Goal: Communication & Community: Answer question/provide support

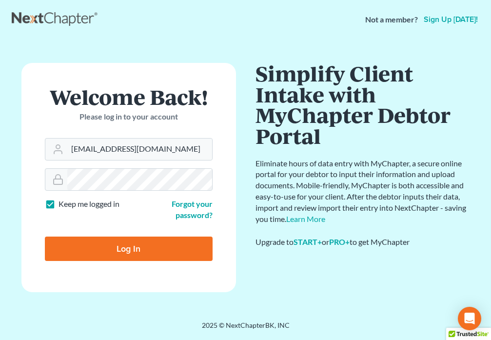
type input "[EMAIL_ADDRESS][DOMAIN_NAME]"
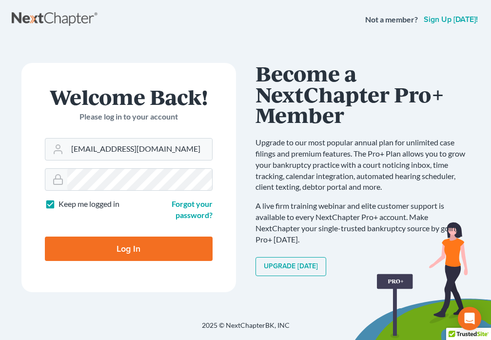
click at [104, 255] on input "Log In" at bounding box center [129, 249] width 168 height 24
type input "Thinking..."
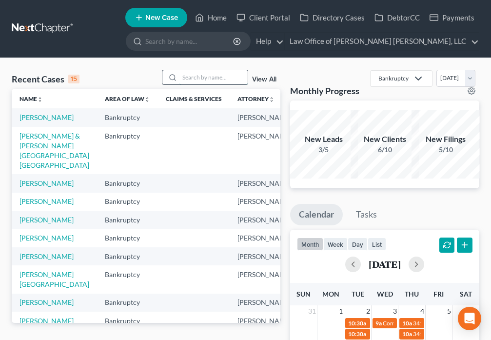
click at [200, 76] on input "search" at bounding box center [214, 77] width 68 height 14
type input "[PERSON_NAME]"
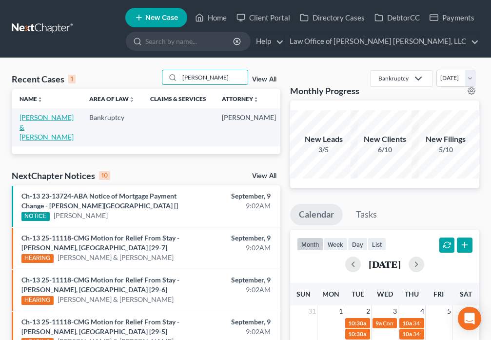
click at [25, 121] on link "[PERSON_NAME] & [PERSON_NAME]" at bounding box center [47, 127] width 54 height 28
select select "4"
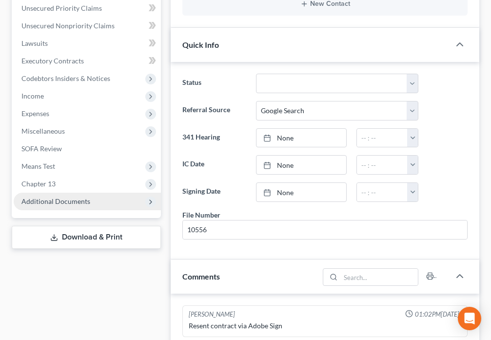
scroll to position [201, 0]
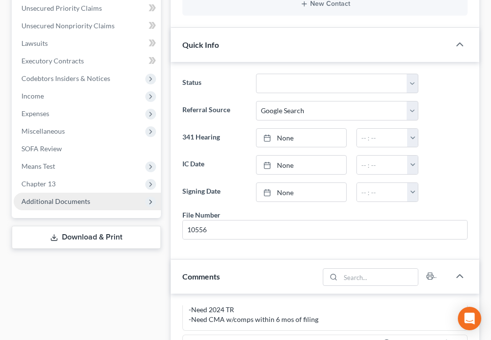
click at [77, 197] on span "Additional Documents" at bounding box center [55, 201] width 69 height 8
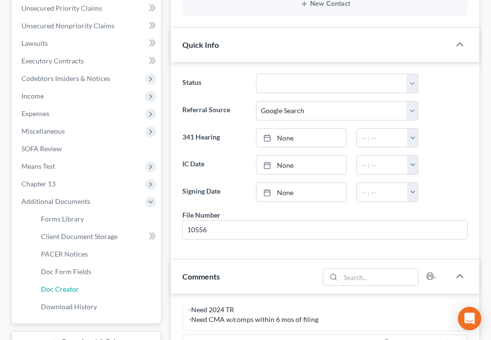
drag, startPoint x: 51, startPoint y: 268, endPoint x: 231, endPoint y: 247, distance: 180.8
click at [52, 285] on span "Doc Creator" at bounding box center [60, 289] width 38 height 8
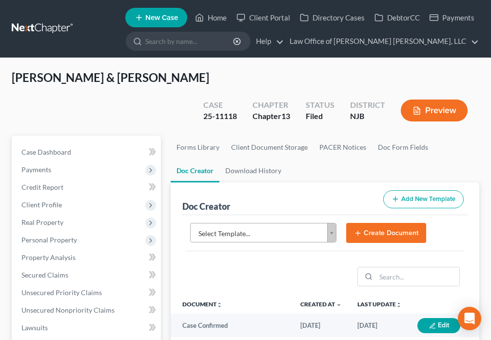
click at [335, 212] on body "Home New Case Client Portal Directory Cases DebtorCC Payments Law Office of [PE…" at bounding box center [245, 338] width 491 height 676
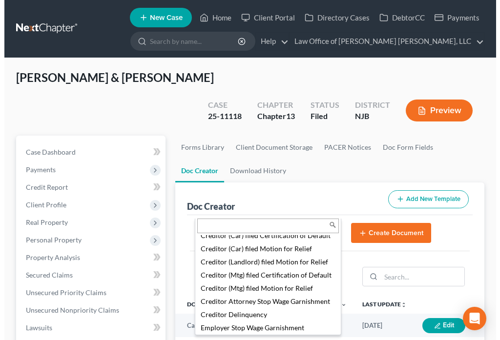
scroll to position [704, 0]
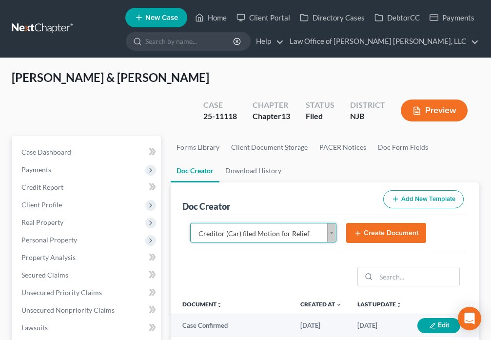
select select "88568"
click at [362, 229] on icon "submit" at bounding box center [358, 233] width 8 height 8
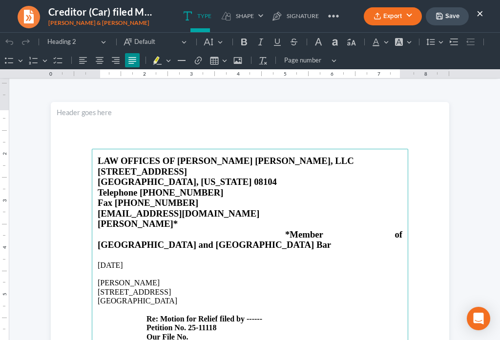
scroll to position [0, 0]
click at [113, 279] on p "[PERSON_NAME]" at bounding box center [250, 283] width 304 height 9
click at [261, 298] on p "[STREET_ADDRESS] Re: Motion for Relief filed by ------ Petition No. 25-11118 Ou…" at bounding box center [250, 315] width 304 height 54
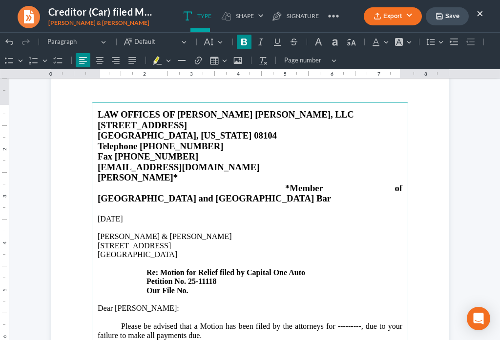
scroll to position [57, 0]
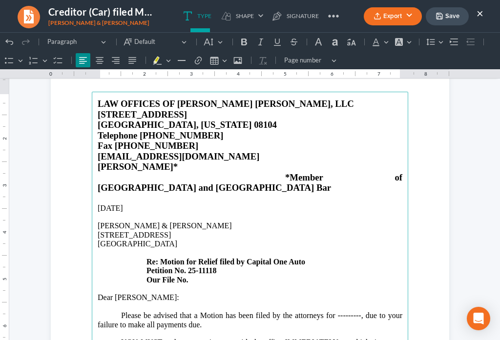
click at [128, 293] on p "Dear [PERSON_NAME]:" at bounding box center [250, 297] width 304 height 9
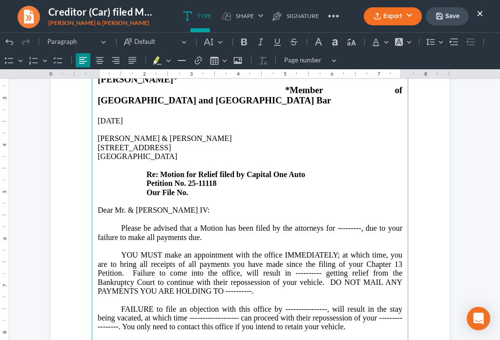
scroll to position [148, 0]
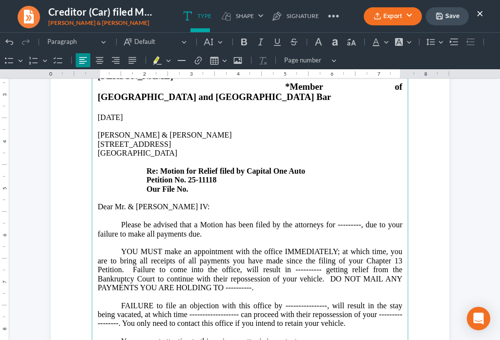
click at [356, 221] on p "Please be advised that a Motion has been filed by the attorneys for ---------, …" at bounding box center [250, 230] width 304 height 18
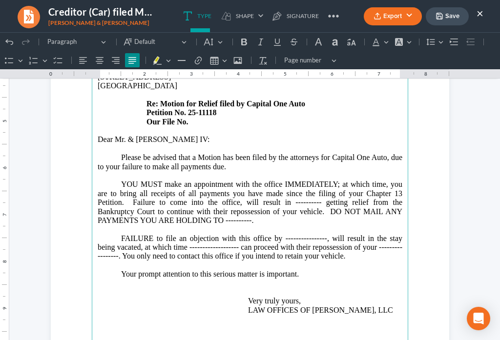
scroll to position [250, 0]
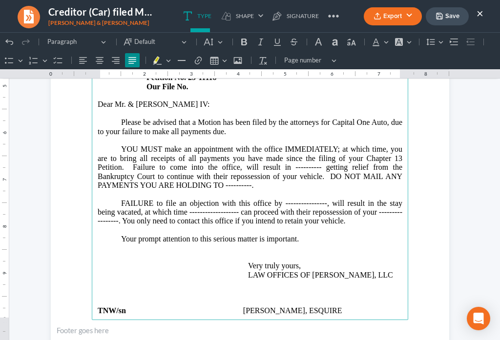
drag, startPoint x: 319, startPoint y: 147, endPoint x: 345, endPoint y: 138, distance: 27.9
click at [319, 146] on p "YOU MUST make an appointment with the office IMMEDIATELY; at which time, you ar…" at bounding box center [250, 167] width 304 height 45
click at [245, 161] on p "YOU MUST make an appointment with the office IMMEDIATELY; at which time, you ar…" at bounding box center [250, 167] width 304 height 45
click at [323, 199] on p "FAILURE to file an objection with this office by ----------------, will result …" at bounding box center [250, 212] width 304 height 27
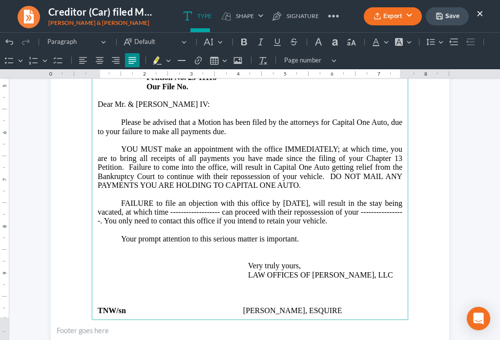
click at [235, 199] on p "FAILURE to file an objection with this office by [DATE], will result in the sta…" at bounding box center [250, 212] width 304 height 27
click at [119, 200] on p "FAILURE to file an objection with this office by [DATE], will result in the sta…" at bounding box center [250, 212] width 304 height 27
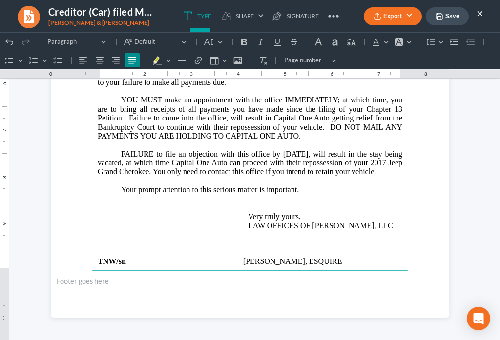
scroll to position [301, 0]
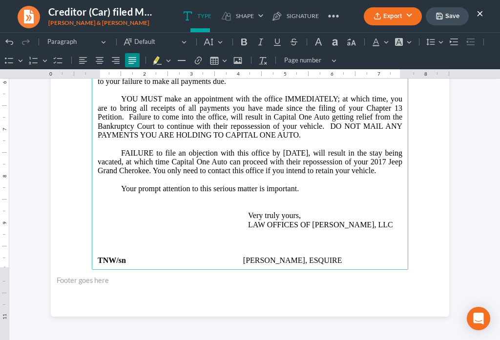
click at [318, 184] on p "Your prompt attention to this serious matter is important." at bounding box center [250, 188] width 304 height 9
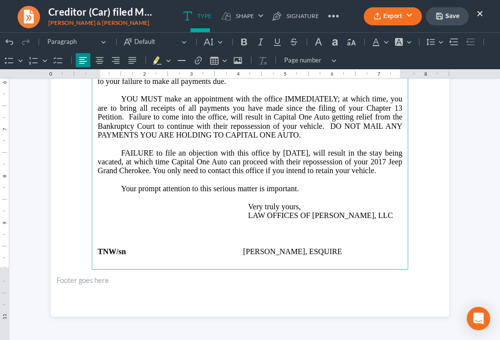
click at [160, 248] on main "LAW OFFICES OF [PERSON_NAME] [PERSON_NAME], LLC [STREET_ADDRESS][US_STATE] Tele…" at bounding box center [250, 59] width 316 height 422
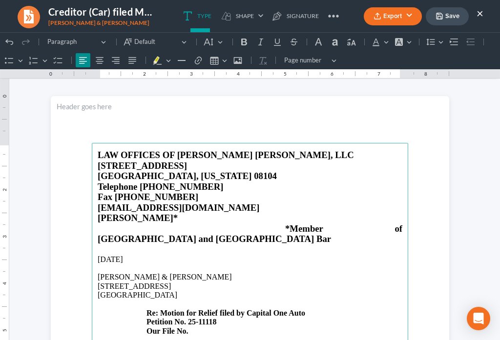
scroll to position [0, 0]
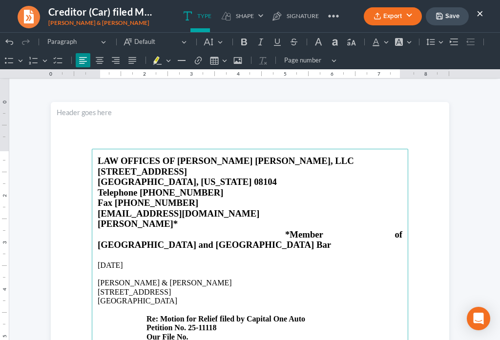
click at [452, 18] on button "Save" at bounding box center [446, 16] width 43 height 18
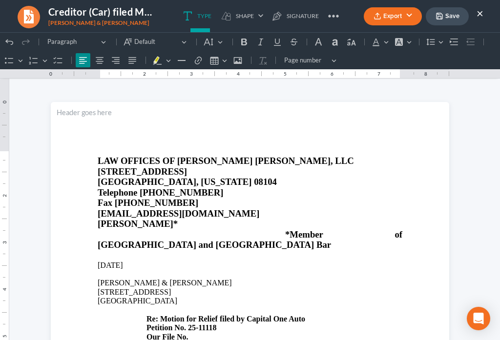
click at [380, 25] on ul "Export PDF Word Client Doc Storage Save ×" at bounding box center [424, 16] width 120 height 21
click at [380, 21] on button "Export" at bounding box center [393, 16] width 58 height 18
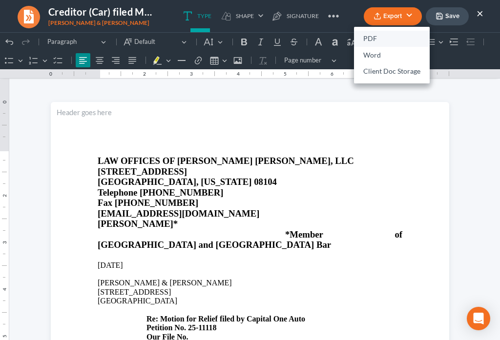
click at [374, 38] on link "PDF" at bounding box center [392, 39] width 76 height 17
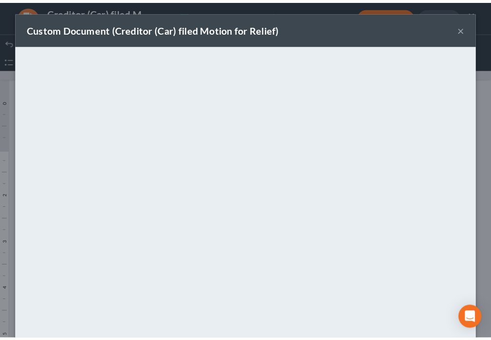
scroll to position [68, 0]
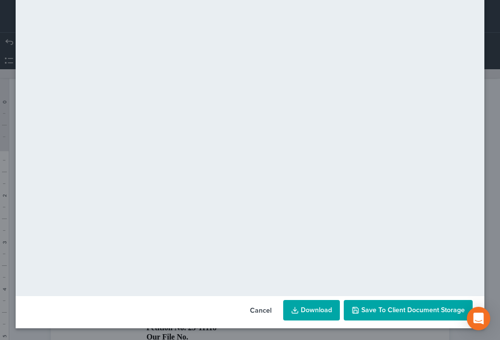
click at [409, 311] on span "Save to Client Document Storage" at bounding box center [412, 310] width 103 height 8
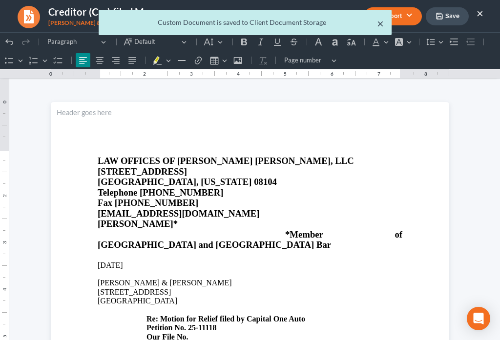
click at [378, 26] on button "×" at bounding box center [380, 24] width 7 height 12
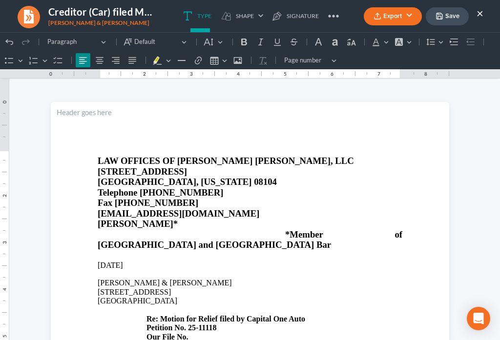
click at [480, 14] on button "×" at bounding box center [479, 13] width 7 height 12
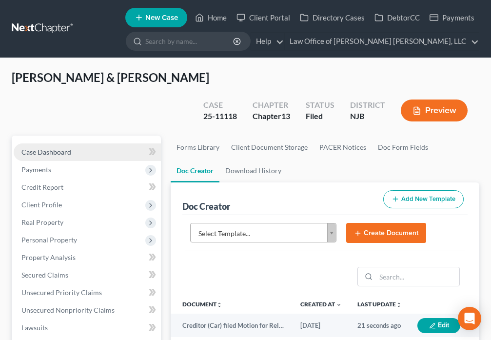
click at [64, 148] on span "Case Dashboard" at bounding box center [46, 152] width 50 height 8
select select "4"
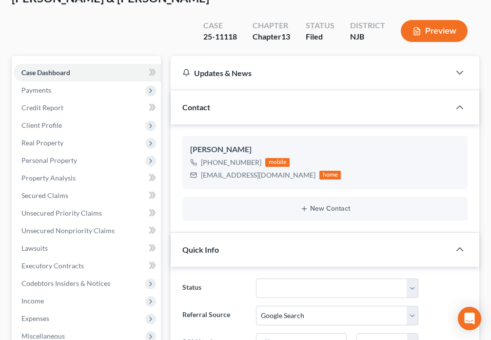
scroll to position [250, 0]
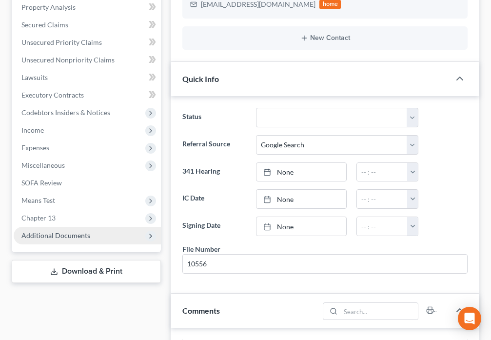
click at [69, 231] on span "Additional Documents" at bounding box center [55, 235] width 69 height 8
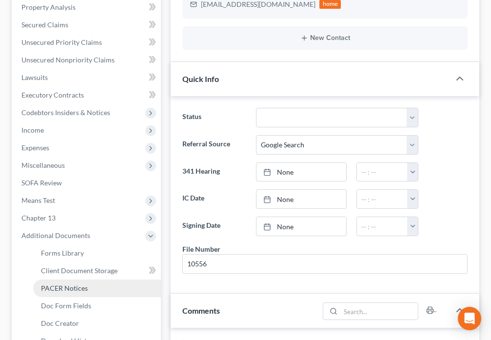
click at [64, 280] on link "PACER Notices" at bounding box center [97, 289] width 128 height 18
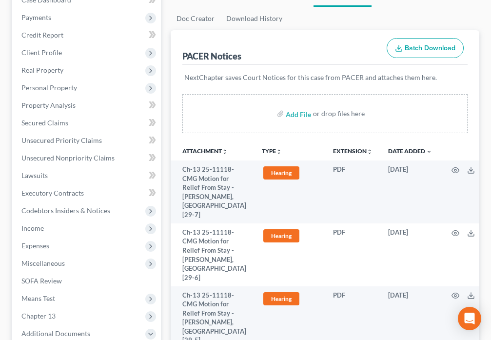
scroll to position [182, 0]
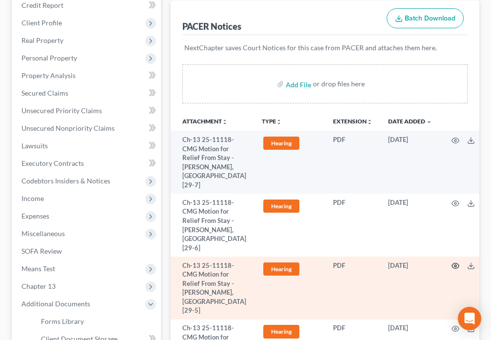
click at [452, 262] on icon "button" at bounding box center [456, 266] width 8 height 8
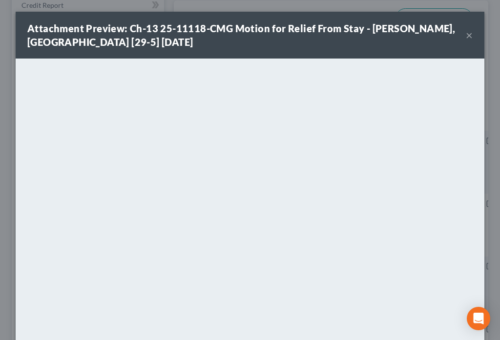
click at [465, 37] on button "×" at bounding box center [468, 35] width 7 height 12
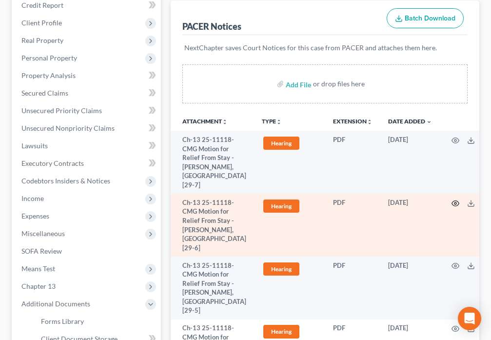
click at [452, 200] on icon "button" at bounding box center [456, 204] width 8 height 8
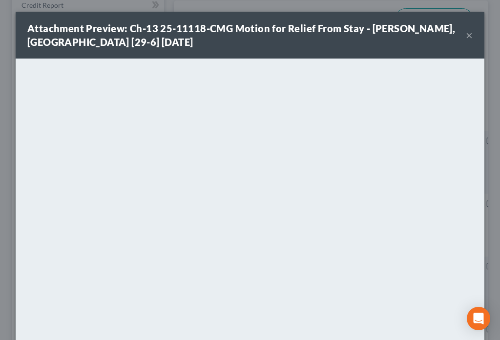
drag, startPoint x: 466, startPoint y: 37, endPoint x: 448, endPoint y: 56, distance: 25.9
click at [465, 37] on button "×" at bounding box center [468, 35] width 7 height 12
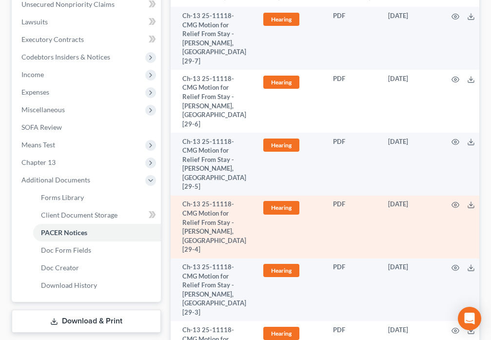
scroll to position [319, 0]
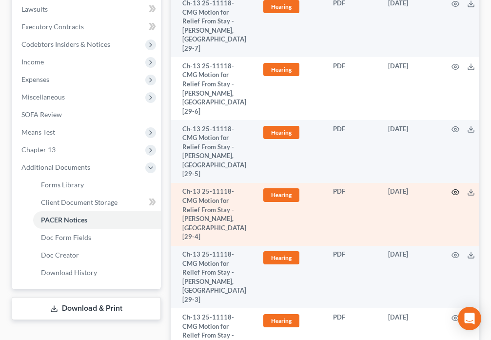
click at [455, 193] on circle "button" at bounding box center [456, 192] width 2 height 2
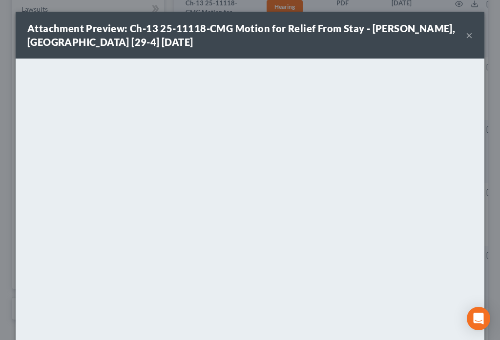
click at [465, 35] on button "×" at bounding box center [468, 35] width 7 height 12
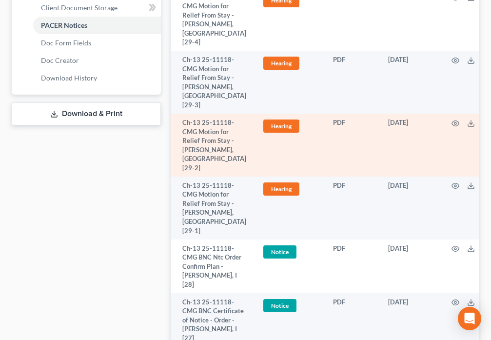
scroll to position [512, 0]
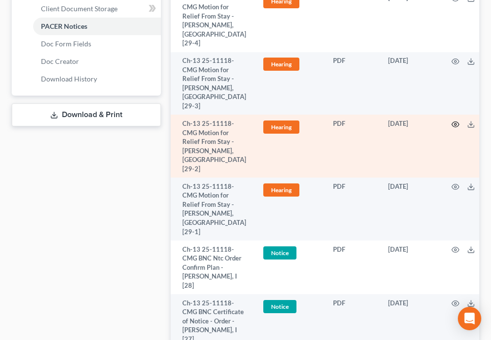
click at [455, 125] on circle "button" at bounding box center [456, 124] width 2 height 2
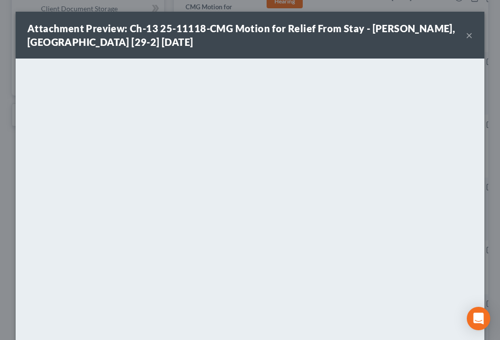
click at [465, 38] on button "×" at bounding box center [468, 35] width 7 height 12
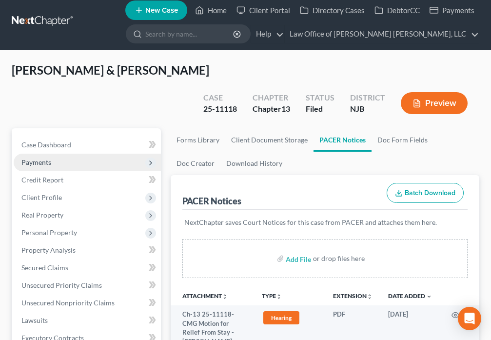
scroll to position [0, 0]
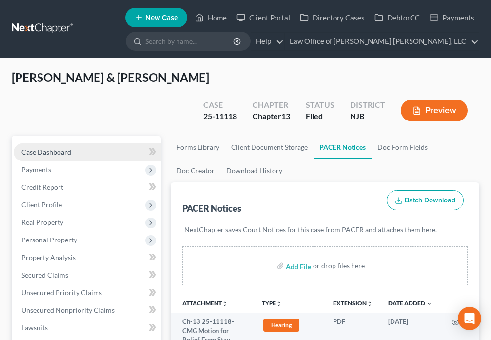
click at [98, 143] on link "Case Dashboard" at bounding box center [87, 152] width 147 height 18
select select "4"
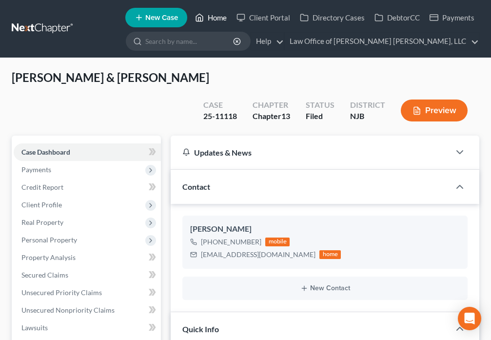
click at [198, 19] on icon at bounding box center [199, 18] width 9 height 12
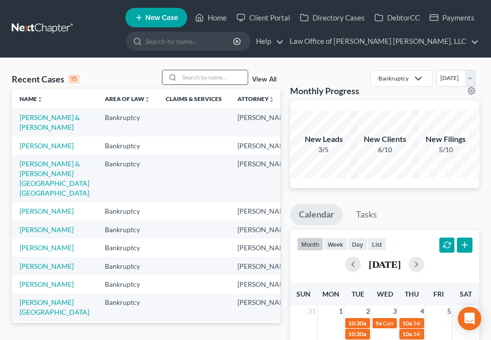
click at [200, 79] on input "search" at bounding box center [214, 77] width 68 height 14
type input "[PERSON_NAME]"
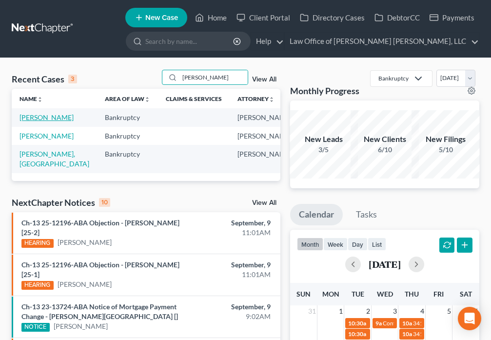
click at [22, 121] on link "[PERSON_NAME]" at bounding box center [47, 117] width 54 height 8
select select "6"
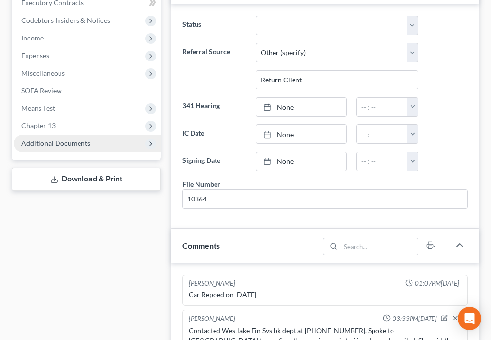
scroll to position [319, 0]
click at [55, 149] on span "Additional Documents" at bounding box center [87, 144] width 147 height 18
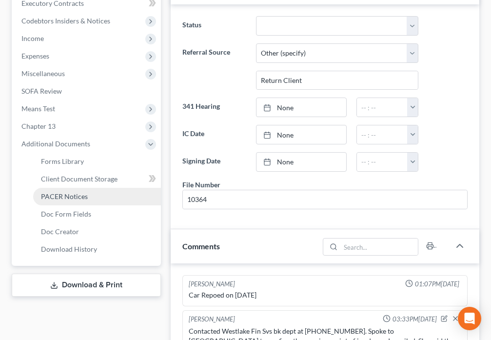
click at [86, 197] on span "PACER Notices" at bounding box center [64, 196] width 47 height 8
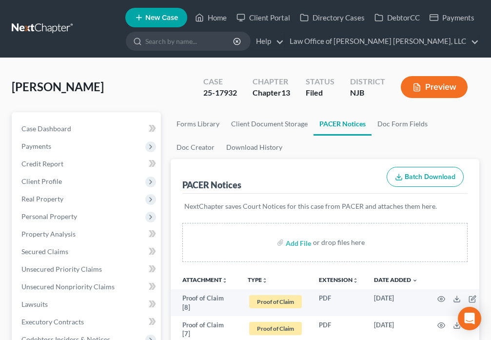
scroll to position [80, 0]
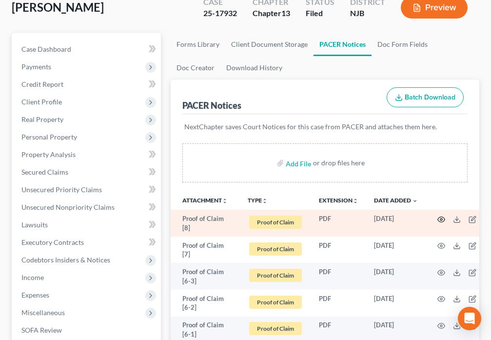
click at [441, 222] on icon "button" at bounding box center [442, 220] width 8 height 8
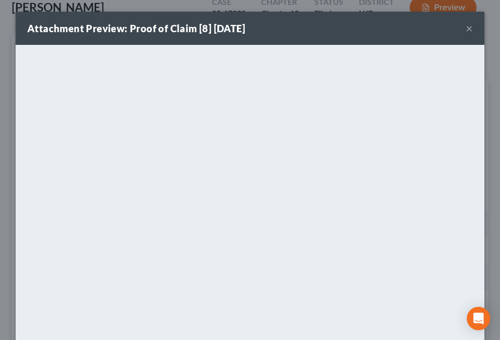
click at [466, 31] on button "×" at bounding box center [468, 28] width 7 height 12
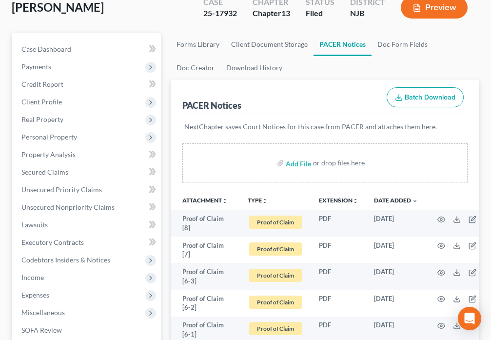
scroll to position [0, 0]
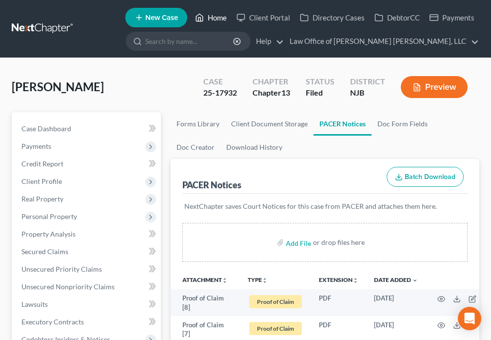
click at [217, 13] on link "Home" at bounding box center [210, 18] width 41 height 18
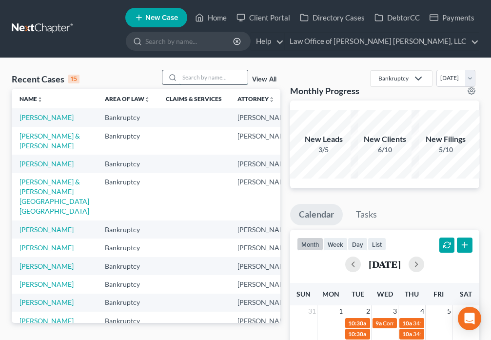
click at [203, 79] on input "search" at bounding box center [214, 77] width 68 height 14
type input "Council"
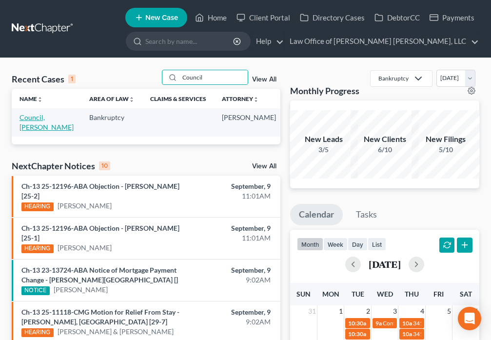
click at [30, 119] on link "Council, [PERSON_NAME]" at bounding box center [47, 122] width 54 height 18
select select "4"
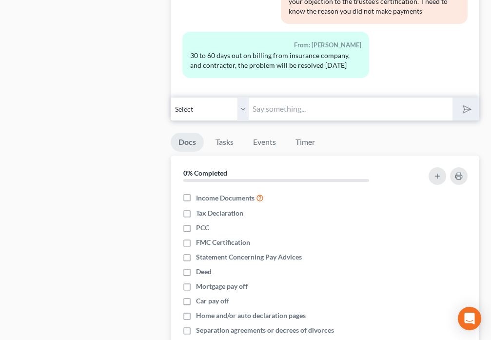
scroll to position [1048, 0]
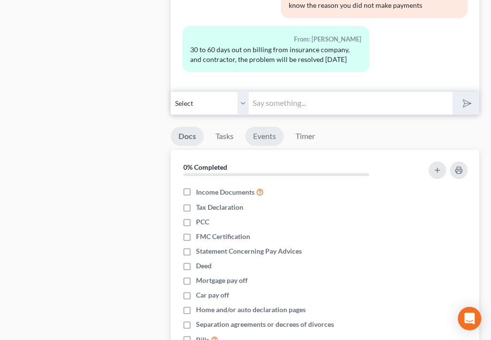
click at [269, 137] on link "Events" at bounding box center [264, 136] width 39 height 19
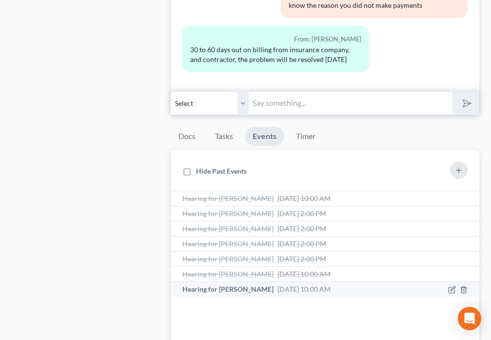
click at [285, 296] on li "Hearing for [PERSON_NAME] [DATE] 10:00 AM Minute of [DATE] Hearing Held and Con…" at bounding box center [325, 289] width 309 height 15
click at [281, 289] on span "[DATE] 10:00 AM" at bounding box center [304, 289] width 53 height 8
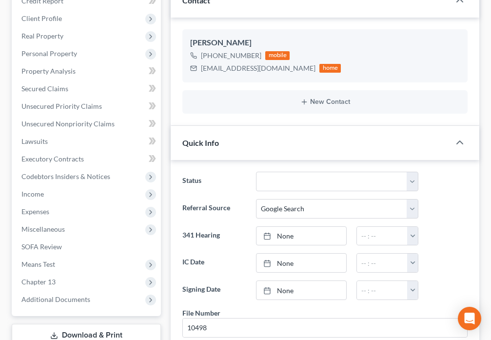
scroll to position [0, 0]
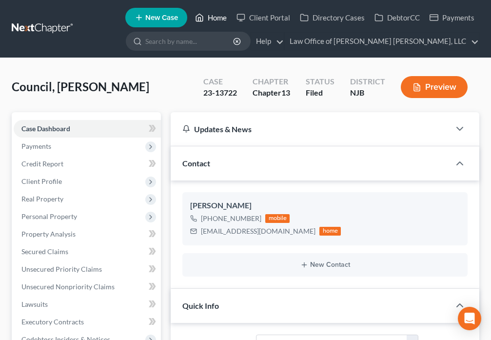
click at [212, 18] on link "Home" at bounding box center [210, 18] width 41 height 18
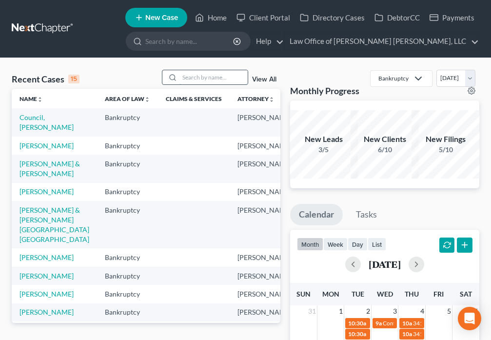
click at [206, 76] on input "search" at bounding box center [214, 77] width 68 height 14
type input "[PERSON_NAME]"
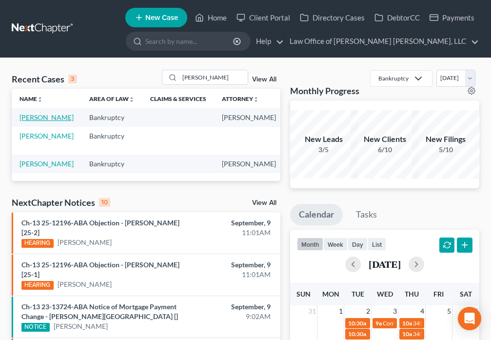
click at [37, 120] on link "[PERSON_NAME]" at bounding box center [47, 117] width 54 height 8
select select "6"
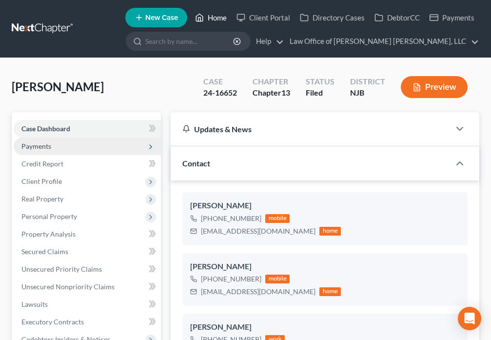
drag, startPoint x: 207, startPoint y: 17, endPoint x: 161, endPoint y: 139, distance: 129.9
click at [206, 17] on link "Home" at bounding box center [210, 18] width 41 height 18
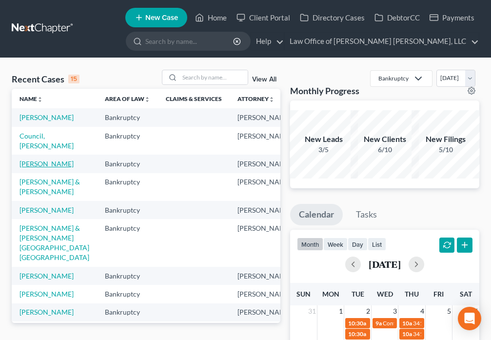
click at [29, 168] on link "[PERSON_NAME]" at bounding box center [47, 164] width 54 height 8
select select "6"
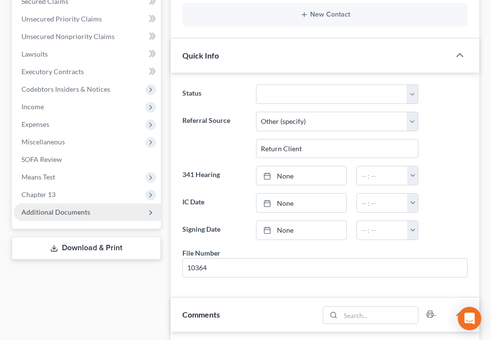
scroll to position [2948, 0]
click at [56, 216] on span "Additional Documents" at bounding box center [87, 212] width 147 height 18
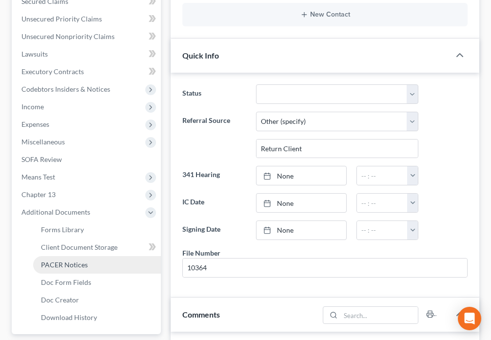
click at [60, 265] on span "PACER Notices" at bounding box center [64, 265] width 47 height 8
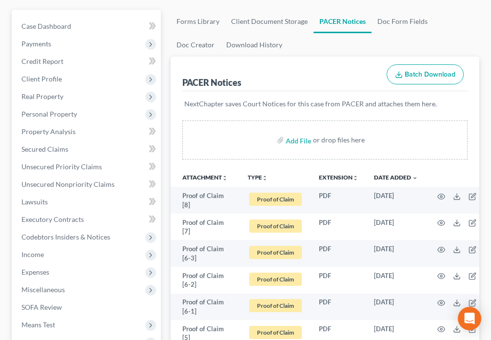
scroll to position [137, 0]
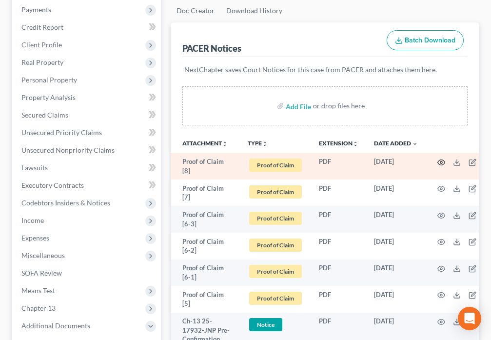
click at [442, 165] on icon "button" at bounding box center [442, 163] width 8 height 8
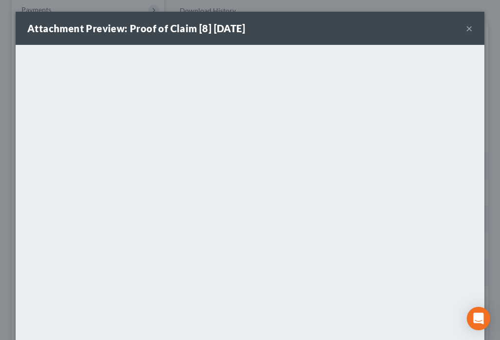
click at [467, 31] on button "×" at bounding box center [468, 28] width 7 height 12
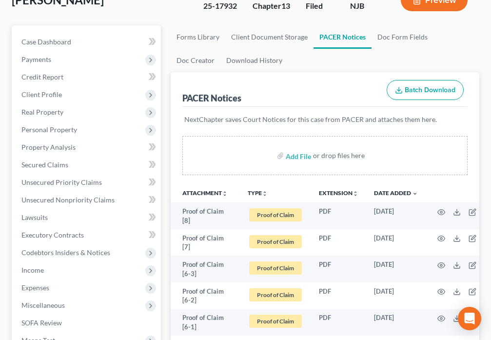
scroll to position [0, 0]
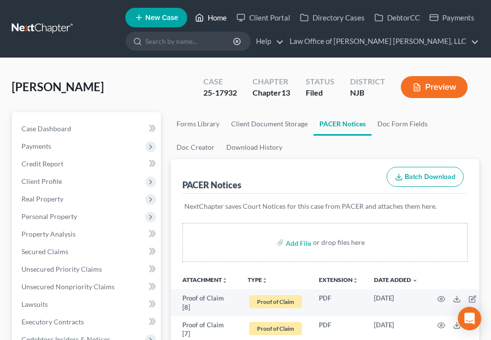
click at [206, 18] on link "Home" at bounding box center [210, 18] width 41 height 18
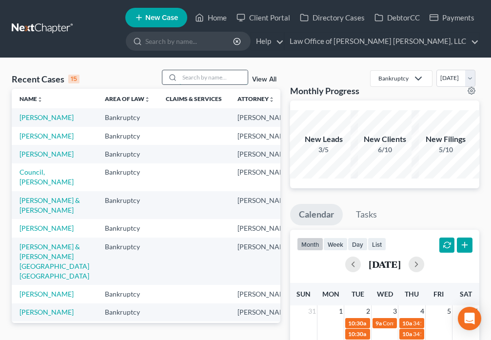
click at [196, 78] on input "search" at bounding box center [214, 77] width 68 height 14
type input "[PERSON_NAME]"
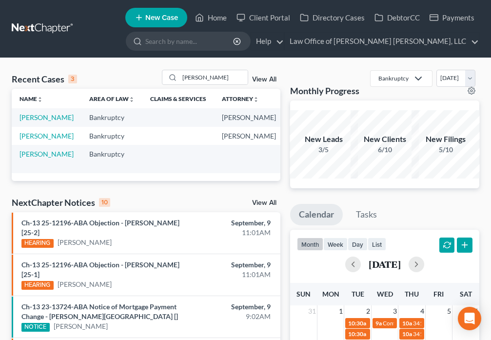
click at [28, 122] on td "[PERSON_NAME]" at bounding box center [47, 117] width 70 height 18
click at [32, 123] on td "[PERSON_NAME]" at bounding box center [47, 117] width 70 height 18
click at [32, 121] on link "[PERSON_NAME]" at bounding box center [47, 117] width 54 height 8
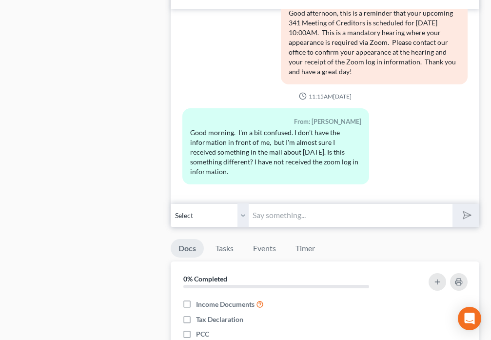
scroll to position [843, 0]
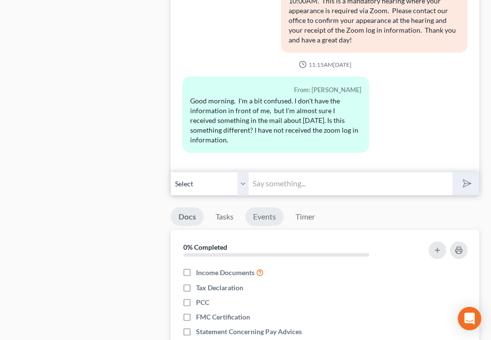
click at [264, 216] on link "Events" at bounding box center [264, 216] width 39 height 19
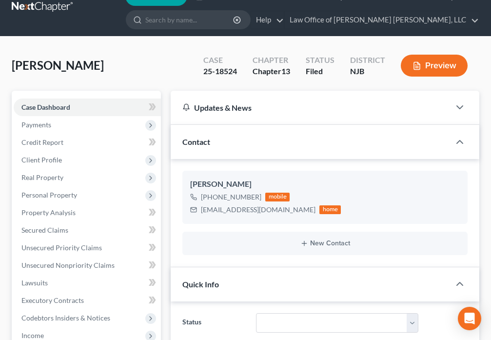
scroll to position [0, 0]
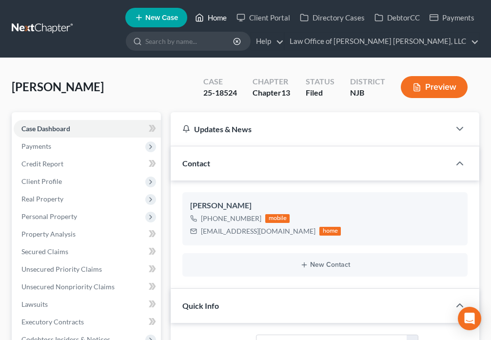
click at [202, 15] on icon at bounding box center [199, 18] width 9 height 12
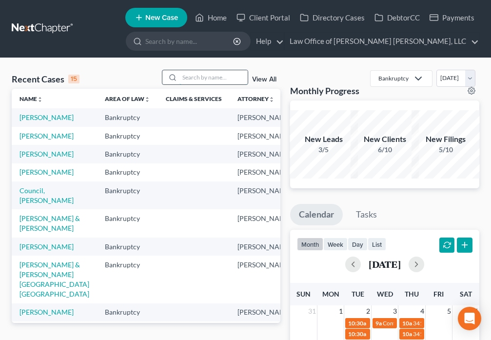
click at [196, 79] on input "search" at bounding box center [214, 77] width 68 height 14
type input "[PERSON_NAME]"
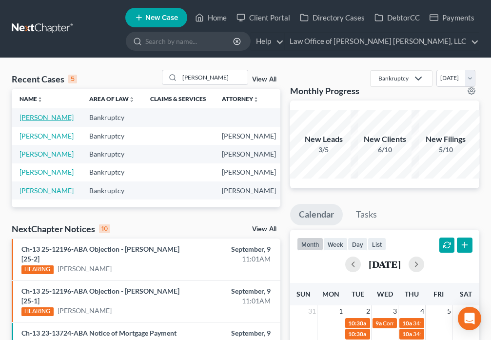
click at [31, 121] on link "[PERSON_NAME]" at bounding box center [47, 117] width 54 height 8
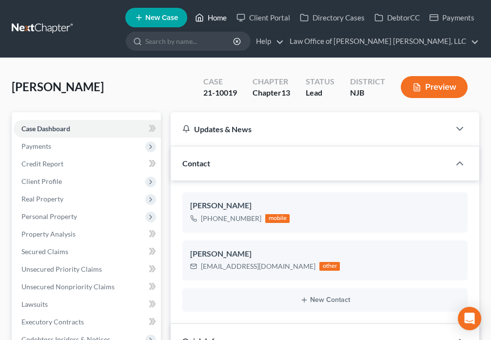
click at [197, 18] on icon at bounding box center [199, 18] width 9 height 12
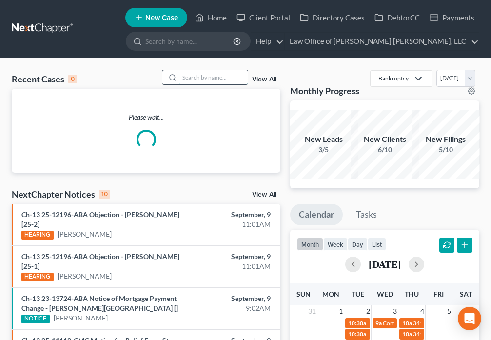
click at [215, 81] on input "search" at bounding box center [214, 77] width 68 height 14
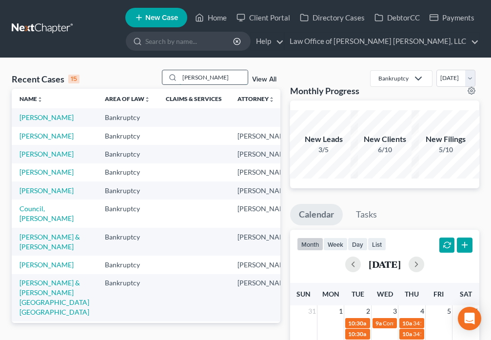
type input "[PERSON_NAME]"
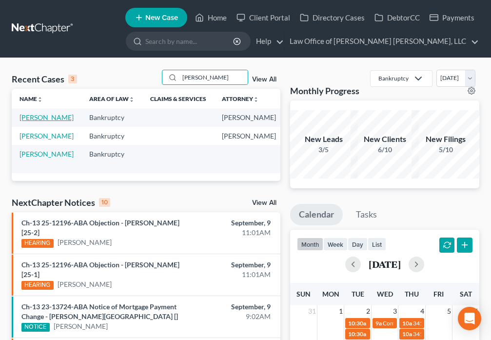
click at [37, 121] on link "[PERSON_NAME]" at bounding box center [47, 117] width 54 height 8
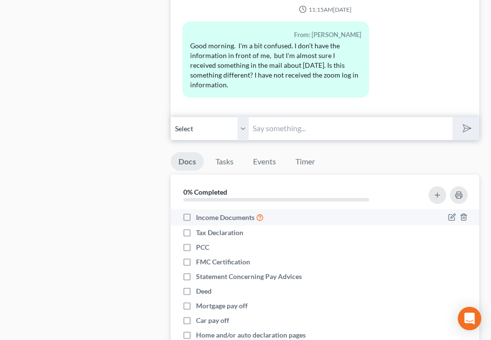
scroll to position [899, 0]
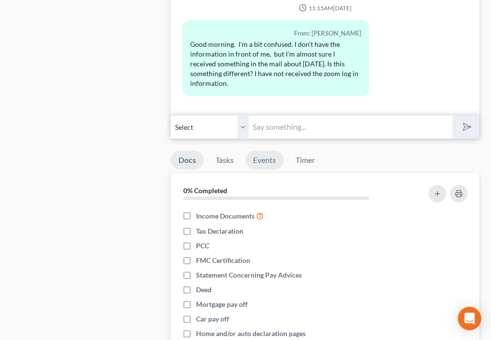
click at [263, 166] on link "Events" at bounding box center [264, 160] width 39 height 19
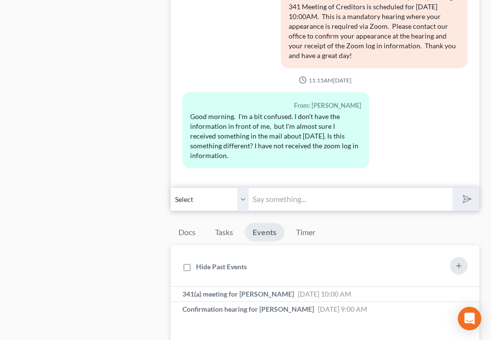
scroll to position [820, 0]
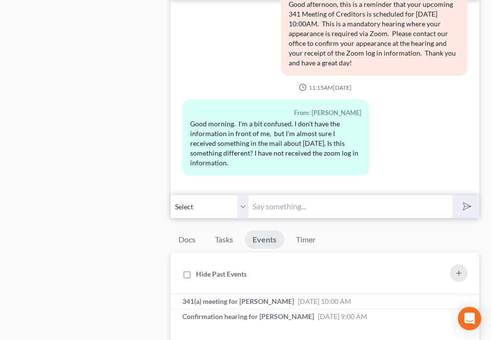
click at [274, 196] on input "text" at bounding box center [350, 207] width 203 height 24
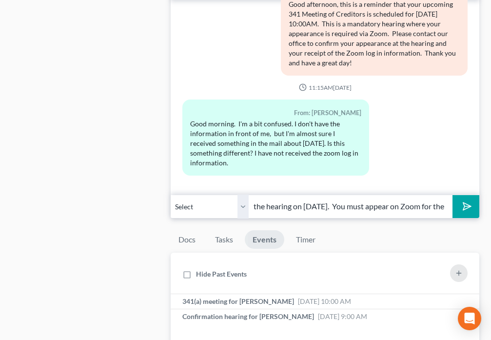
scroll to position [0, 154]
drag, startPoint x: 276, startPoint y: 206, endPoint x: 257, endPoint y: 204, distance: 19.6
click at [277, 206] on input "Good Morning. You do not have to attend the hearing on [DATE]. You must appear …" at bounding box center [350, 207] width 203 height 24
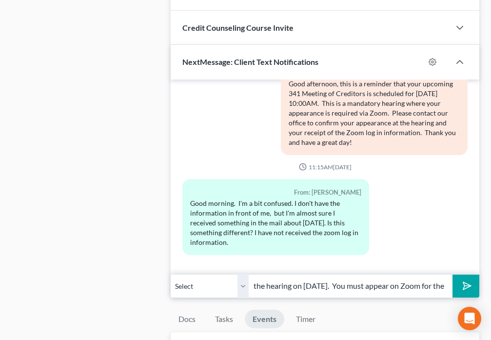
scroll to position [0, 141]
click at [269, 286] on input "Good Morning. You do not have to attend the hearing on [DATE]. You must appear …" at bounding box center [350, 286] width 203 height 24
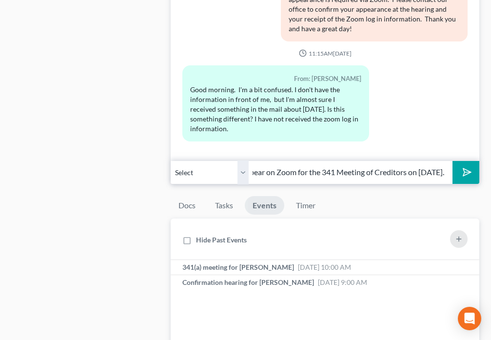
scroll to position [0, 330]
type input "Good Morning. You do not have to attend the confirmation hearing on [DATE]. You…"
click at [461, 182] on button "submit" at bounding box center [466, 172] width 27 height 23
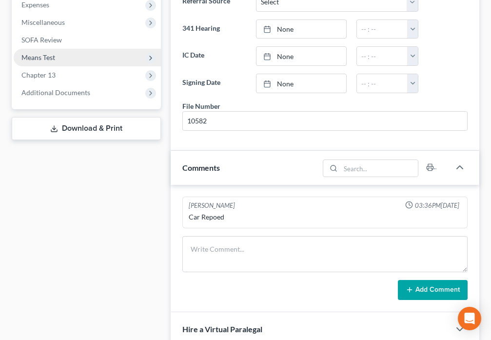
scroll to position [296, 0]
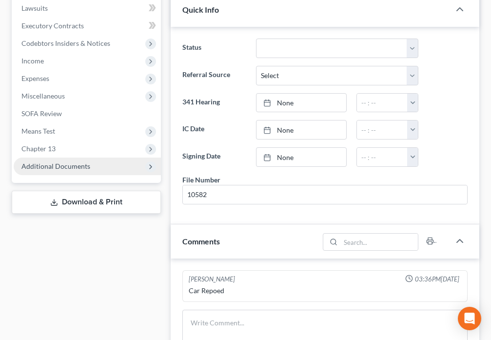
click at [79, 164] on span "Additional Documents" at bounding box center [55, 166] width 69 height 8
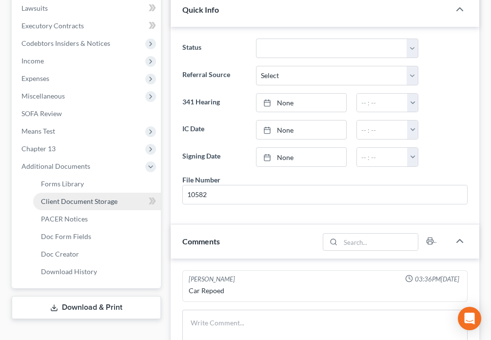
click at [106, 204] on span "Client Document Storage" at bounding box center [79, 201] width 77 height 8
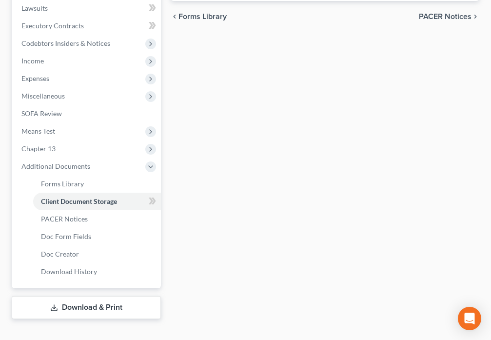
select select "9"
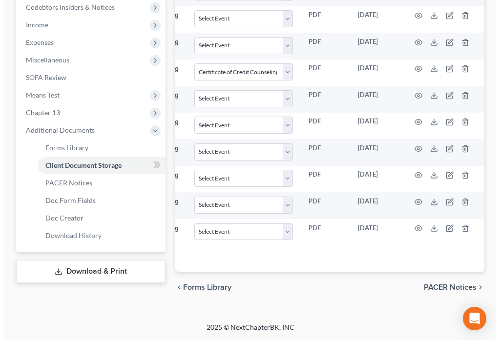
scroll to position [0, 116]
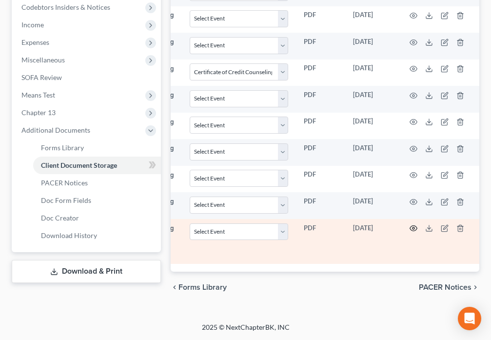
click at [415, 224] on icon "button" at bounding box center [414, 228] width 8 height 8
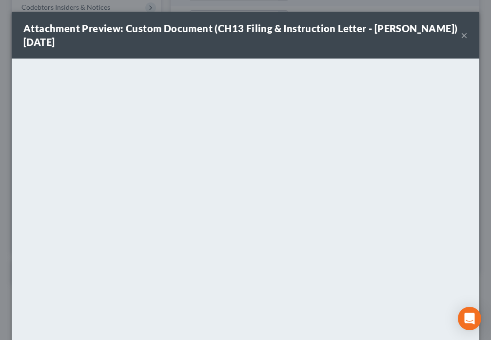
scroll to position [0, 111]
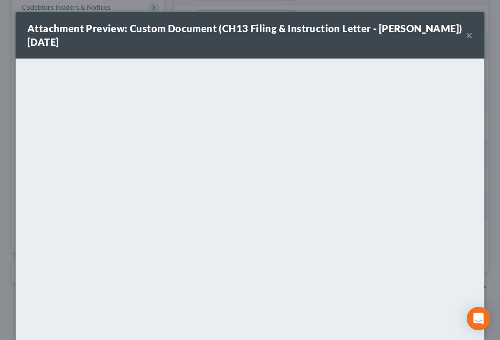
click at [467, 36] on button "×" at bounding box center [468, 35] width 7 height 12
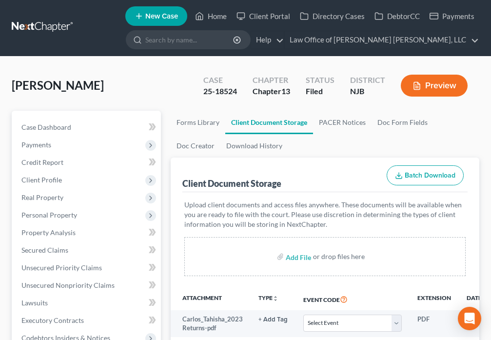
scroll to position [0, 0]
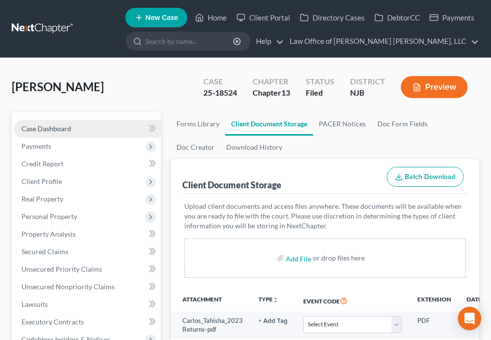
click at [76, 125] on link "Case Dashboard" at bounding box center [87, 129] width 147 height 18
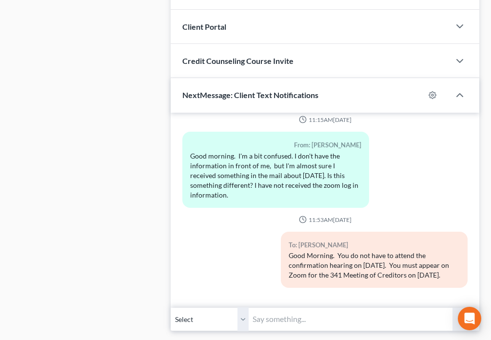
scroll to position [797, 0]
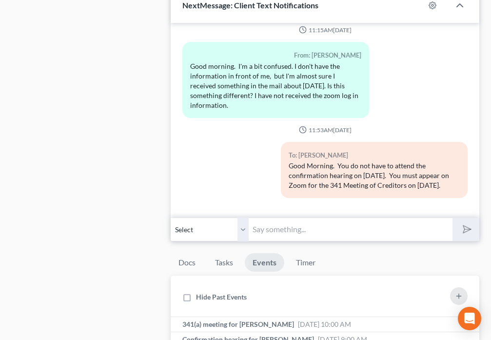
click at [356, 231] on input "text" at bounding box center [350, 230] width 203 height 24
type input "P"
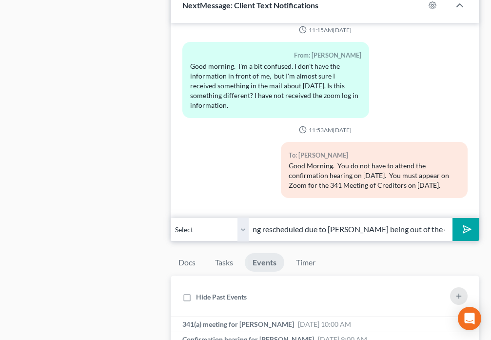
scroll to position [0, 158]
type input "I apologize. The zoom meeting on [DATE] is being rescheduled due to [PERSON_NAM…"
click at [464, 233] on polygon "submit" at bounding box center [466, 229] width 12 height 12
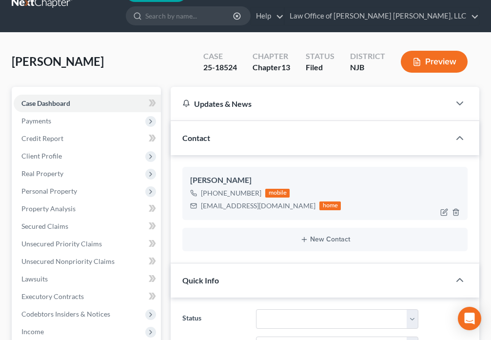
scroll to position [0, 0]
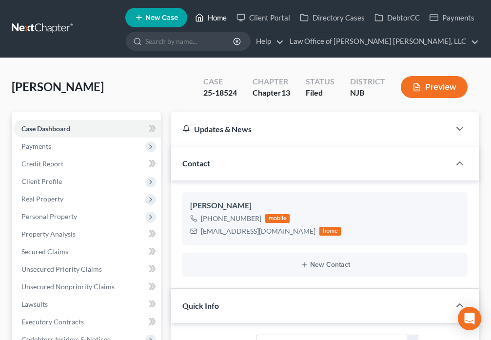
click at [207, 16] on link "Home" at bounding box center [210, 18] width 41 height 18
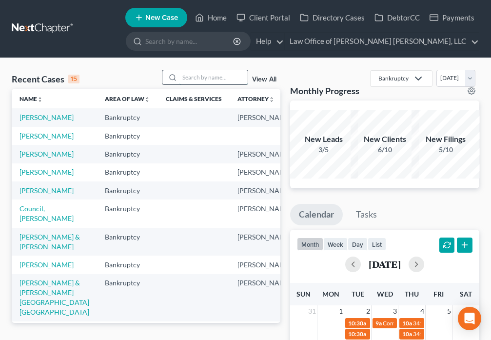
click at [203, 78] on input "search" at bounding box center [214, 77] width 68 height 14
type input "[PERSON_NAME]"
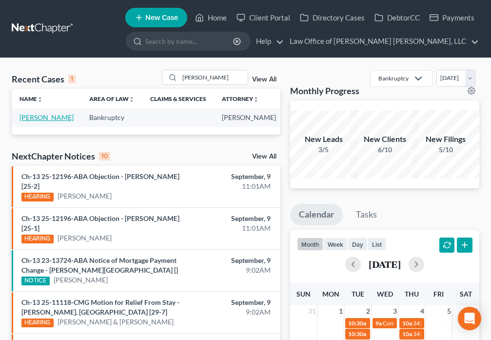
click at [38, 121] on link "[PERSON_NAME]" at bounding box center [47, 117] width 54 height 8
select select "6"
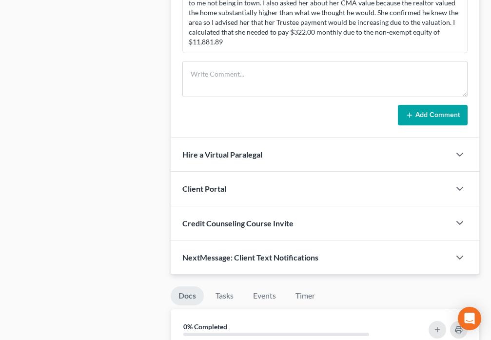
scroll to position [728, 0]
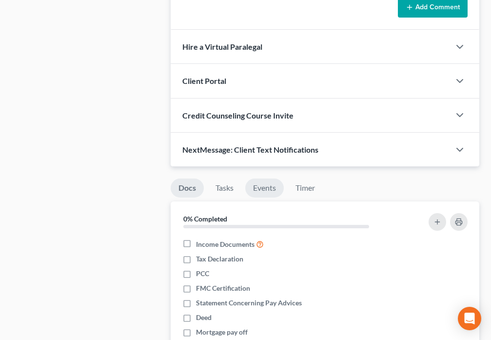
click at [257, 190] on link "Events" at bounding box center [264, 188] width 39 height 19
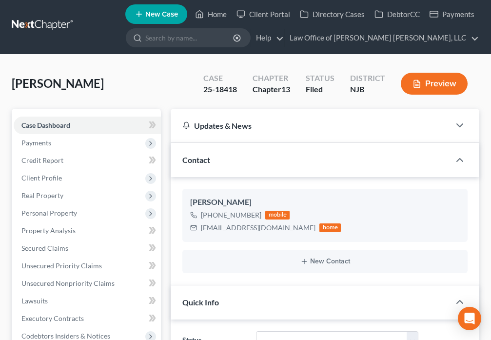
scroll to position [0, 0]
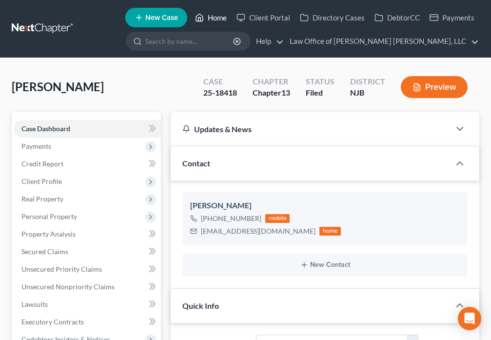
click at [210, 18] on link "Home" at bounding box center [210, 18] width 41 height 18
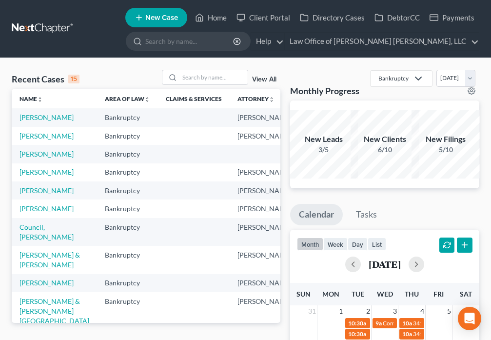
click at [27, 145] on td "[PERSON_NAME]" at bounding box center [54, 136] width 85 height 18
click at [29, 140] on link "[PERSON_NAME]" at bounding box center [47, 136] width 54 height 8
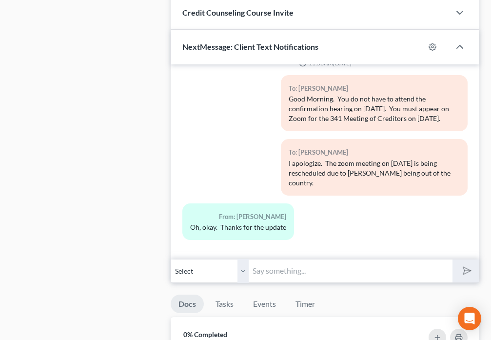
scroll to position [763, 0]
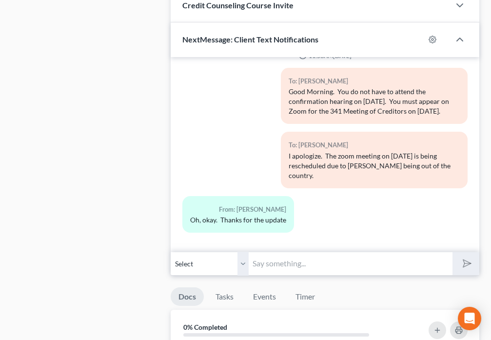
click at [322, 266] on input "text" at bounding box center [350, 264] width 203 height 24
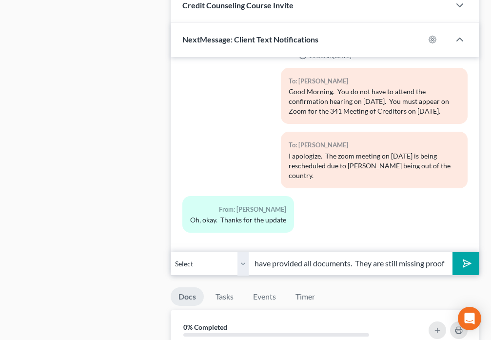
scroll to position [0, 0]
click at [379, 256] on input "Trustee is not going to allow us to reschedule your hearing until you have prov…" at bounding box center [350, 264] width 203 height 24
type input "Trustee is not going to allow us to reschedule your hearing until you have prov…"
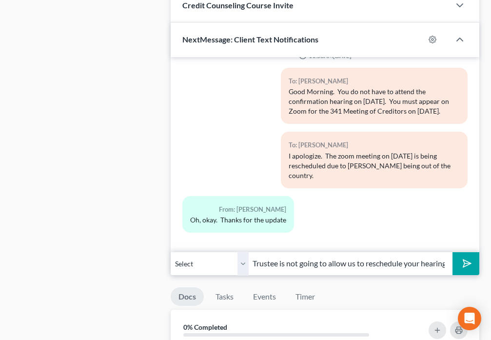
click at [465, 265] on icon "submit" at bounding box center [466, 264] width 14 height 14
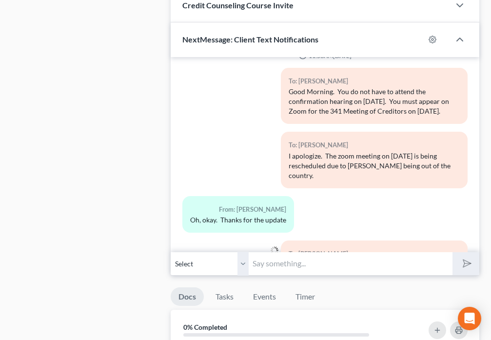
scroll to position [1196, 0]
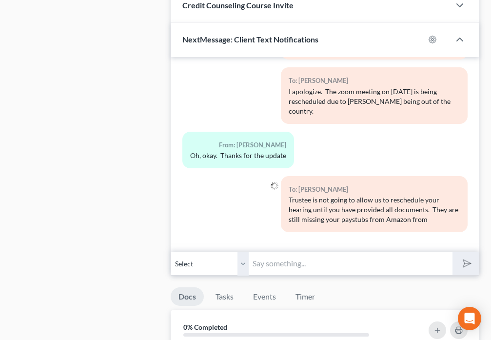
click at [302, 264] on input "text" at bounding box center [350, 264] width 203 height 24
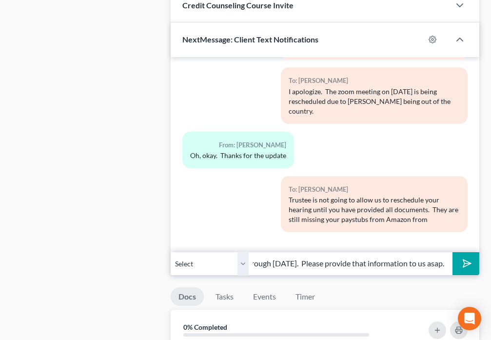
scroll to position [0, 44]
type input "[DATE] through [DATE]. Please provide that information to us asap."
click at [466, 274] on button "submit" at bounding box center [466, 263] width 27 height 23
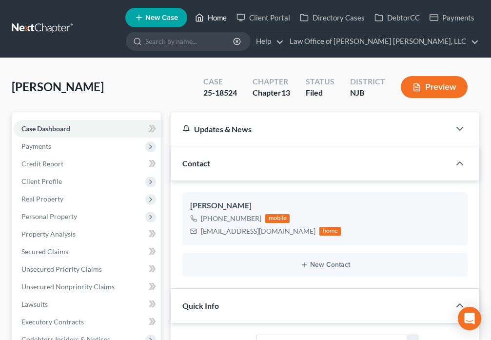
click at [208, 22] on link "Home" at bounding box center [210, 18] width 41 height 18
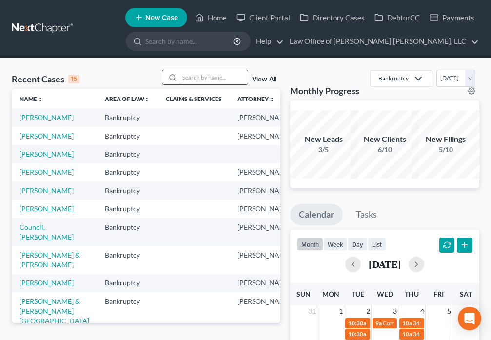
click at [189, 78] on input "search" at bounding box center [214, 77] width 68 height 14
type input "[PERSON_NAME]"
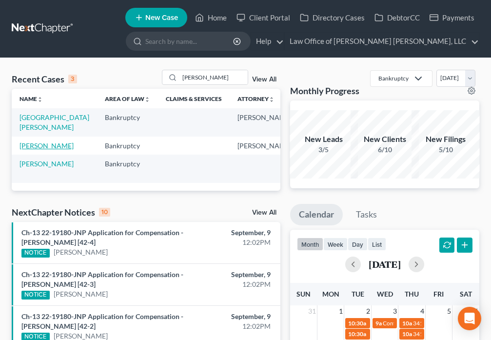
click at [27, 146] on link "[PERSON_NAME]" at bounding box center [47, 145] width 54 height 8
select select "6"
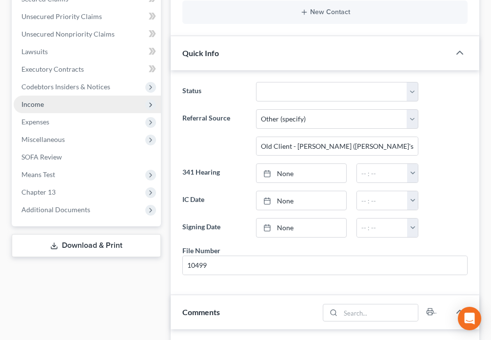
scroll to position [250, 0]
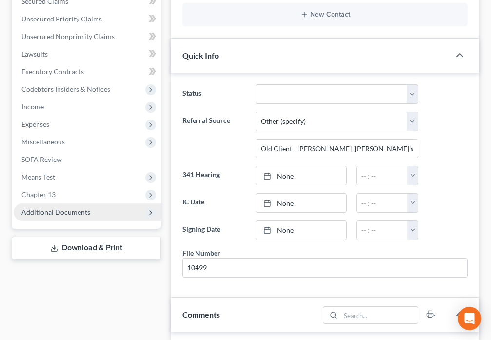
click at [83, 217] on span "Additional Documents" at bounding box center [87, 212] width 147 height 18
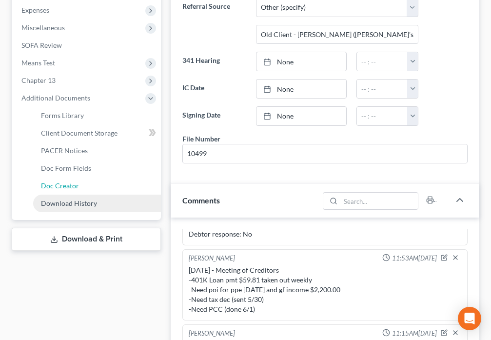
scroll to position [465, 0]
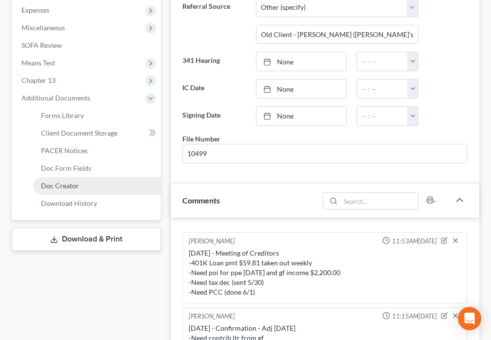
click at [63, 190] on link "Doc Creator" at bounding box center [97, 186] width 128 height 18
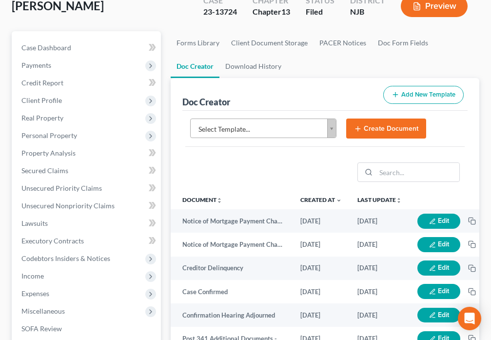
scroll to position [102, 0]
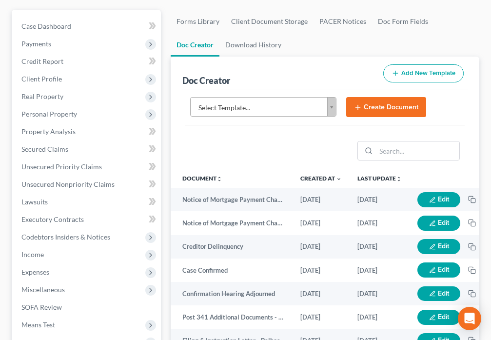
click at [330, 102] on body "Home New Case Client Portal Directory Cases DebtorCC Payments Law Office of [PE…" at bounding box center [245, 224] width 491 height 652
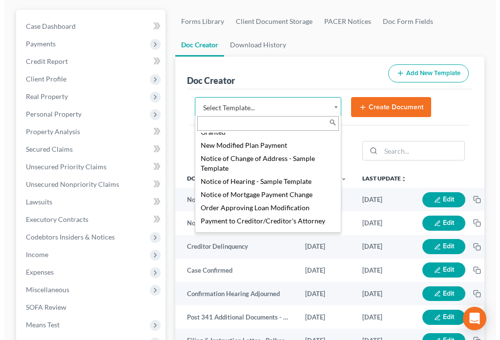
scroll to position [1184, 0]
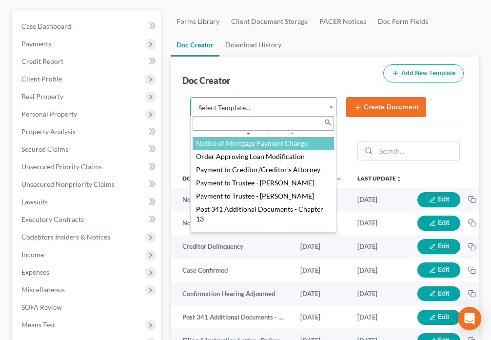
select select "88748"
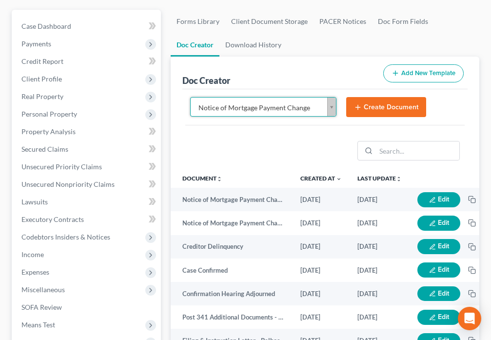
click at [379, 105] on button "Create Document" at bounding box center [386, 107] width 80 height 20
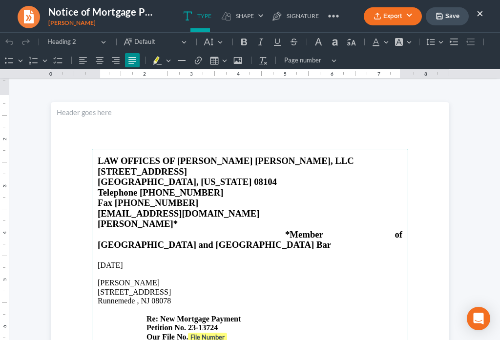
scroll to position [0, 0]
click at [209, 333] on strong "File Number" at bounding box center [207, 337] width 34 height 8
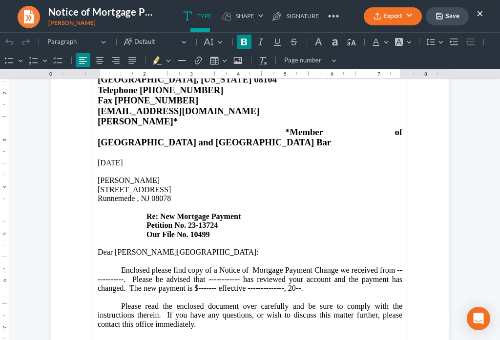
click at [118, 266] on p "Enclosed please find copy of a Notice of Mortgage Payment Change we received fr…" at bounding box center [250, 284] width 304 height 36
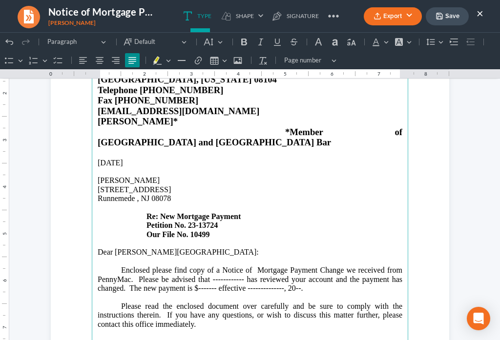
click at [239, 266] on p "Enclosed please find copy of a Notice of Mortgage Payment Change we received fr…" at bounding box center [250, 284] width 304 height 36
click at [213, 267] on p "Enclosed please find copy of a Notice of Mortgage Payment Change we received fr…" at bounding box center [250, 284] width 304 height 36
click at [288, 266] on p "Enclosed please find copy of a Notice of Mortgage Payment Change we received fr…" at bounding box center [250, 284] width 304 height 36
click at [310, 270] on p "Enclosed please find copy of a Notice of Mortgage Payment Change we received fr…" at bounding box center [250, 284] width 304 height 36
click at [309, 268] on p "Enclosed please find copy of a Notice of Mortgage Payment Change we received fr…" at bounding box center [250, 284] width 304 height 36
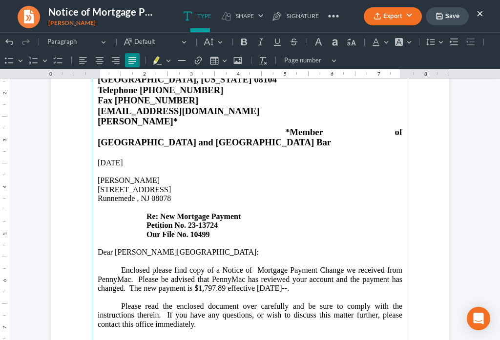
click at [306, 267] on p "Enclosed please find copy of a Notice of Mortgage Payment Change we received fr…" at bounding box center [250, 284] width 304 height 36
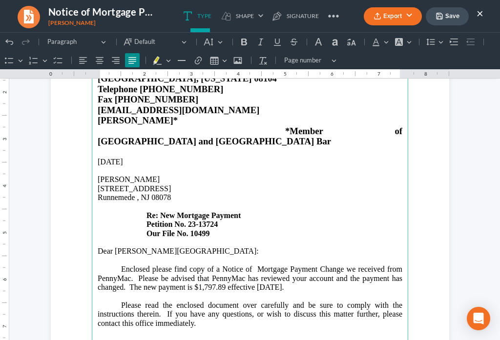
scroll to position [194, 0]
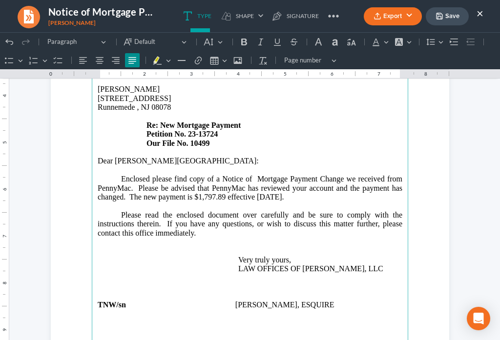
drag, startPoint x: 128, startPoint y: 305, endPoint x: 128, endPoint y: 288, distance: 17.1
click at [129, 318] on p "Rich Text Editor, page-0-main" at bounding box center [250, 322] width 304 height 9
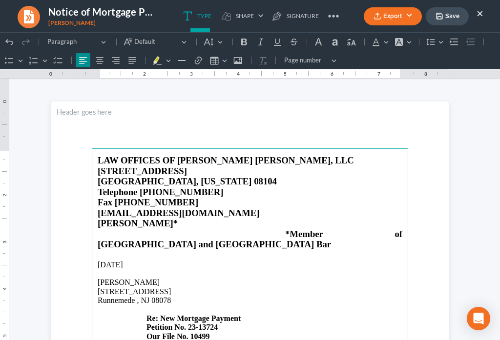
scroll to position [0, 0]
click at [448, 15] on button "Save" at bounding box center [446, 16] width 43 height 18
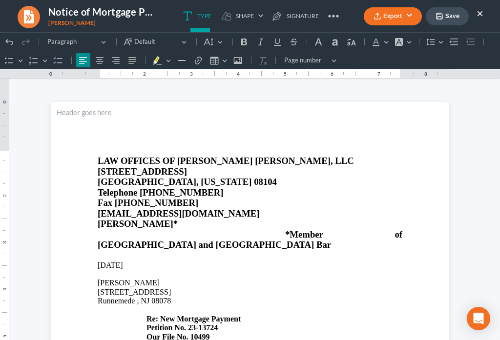
click at [383, 22] on button "Export" at bounding box center [393, 16] width 58 height 18
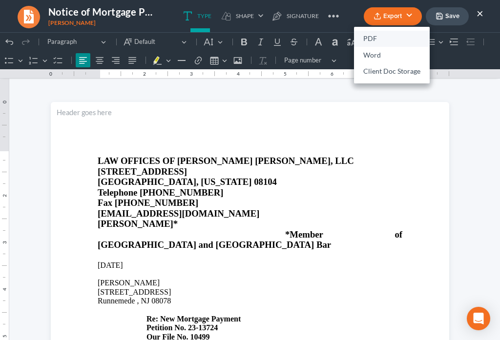
click at [371, 42] on link "PDF" at bounding box center [392, 39] width 76 height 17
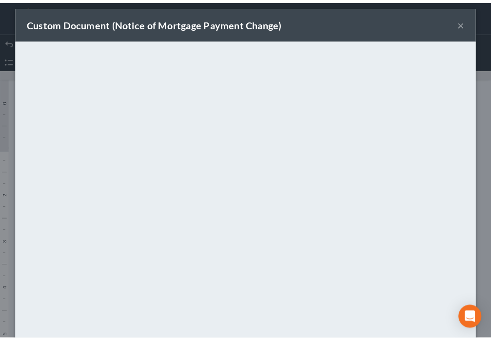
scroll to position [68, 0]
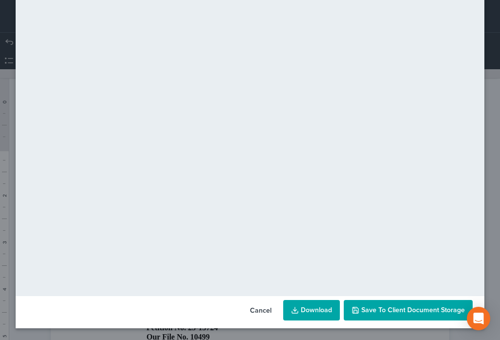
click at [382, 313] on span "Save to Client Document Storage" at bounding box center [412, 310] width 103 height 8
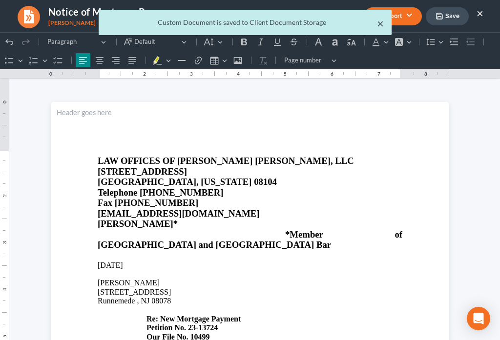
click at [380, 25] on button "×" at bounding box center [380, 24] width 7 height 12
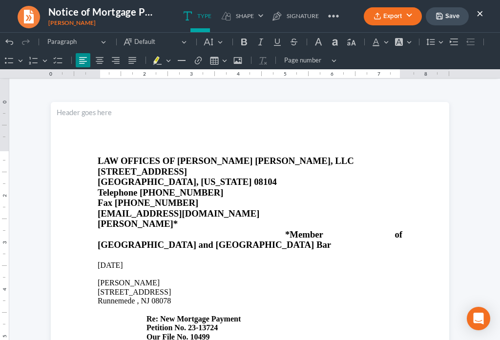
click at [482, 16] on button "×" at bounding box center [479, 13] width 7 height 12
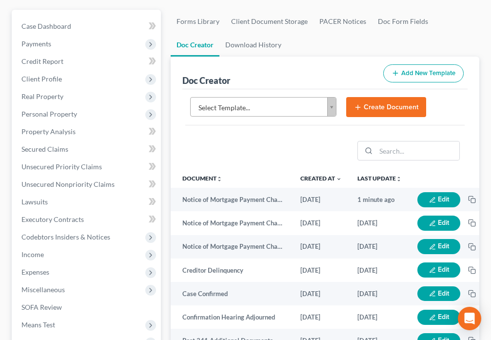
scroll to position [0, 0]
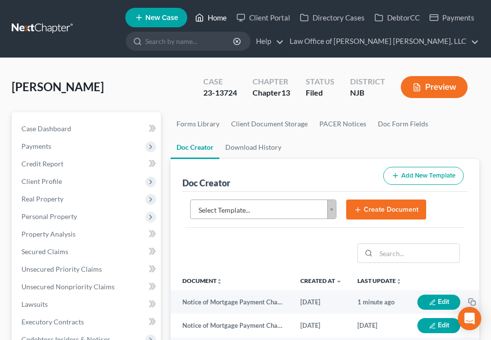
click at [208, 21] on link "Home" at bounding box center [210, 18] width 41 height 18
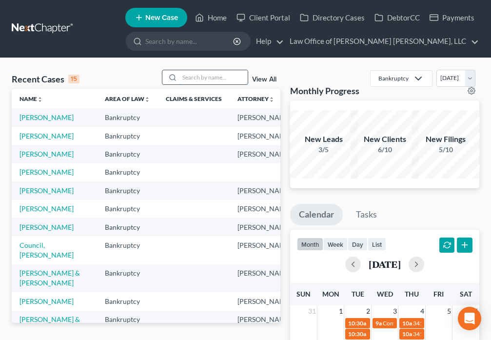
click at [192, 81] on input "search" at bounding box center [214, 77] width 68 height 14
type input "[PERSON_NAME]"
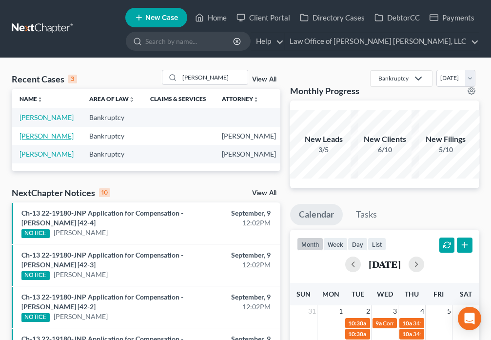
click at [28, 140] on link "[PERSON_NAME]" at bounding box center [47, 136] width 54 height 8
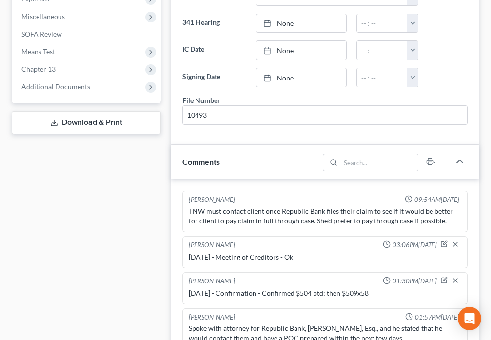
scroll to position [529, 0]
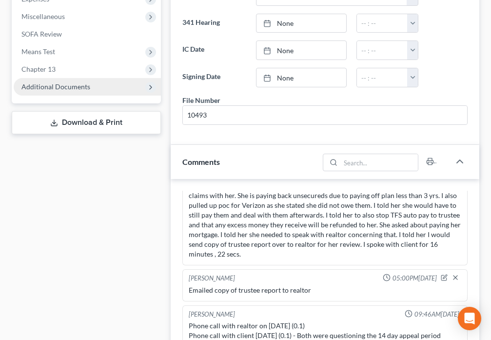
click at [70, 89] on span "Additional Documents" at bounding box center [55, 86] width 69 height 8
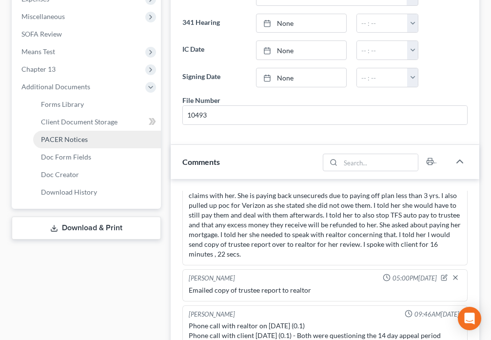
click at [71, 136] on span "PACER Notices" at bounding box center [64, 139] width 47 height 8
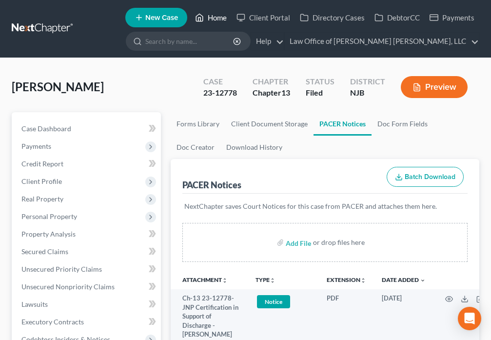
click at [201, 17] on icon at bounding box center [199, 18] width 9 height 12
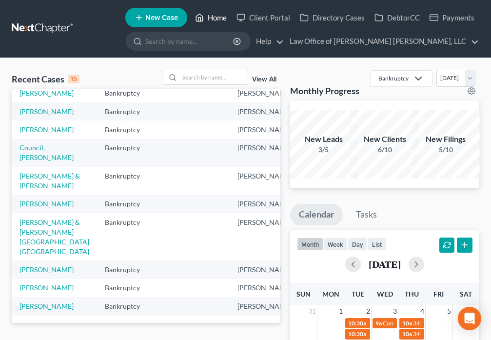
scroll to position [216, 0]
click at [210, 77] on input "search" at bounding box center [214, 77] width 68 height 14
type input "[PERSON_NAME]"
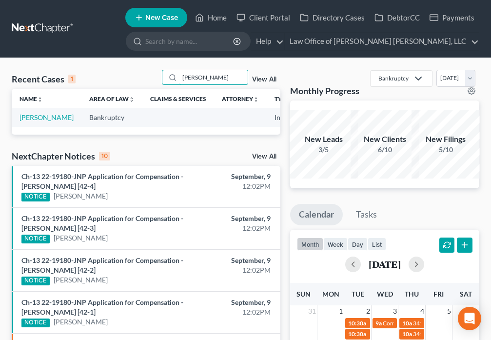
scroll to position [0, 0]
click at [31, 122] on td "[PERSON_NAME]" at bounding box center [47, 117] width 70 height 18
click at [35, 121] on link "[PERSON_NAME]" at bounding box center [47, 117] width 54 height 8
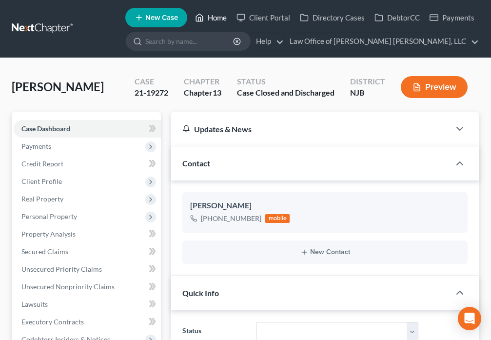
click at [201, 20] on icon at bounding box center [199, 18] width 9 height 12
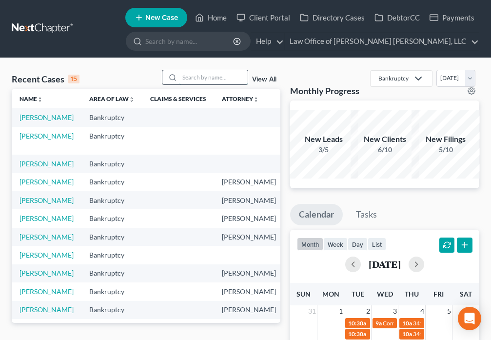
click at [205, 77] on input "search" at bounding box center [214, 77] width 68 height 14
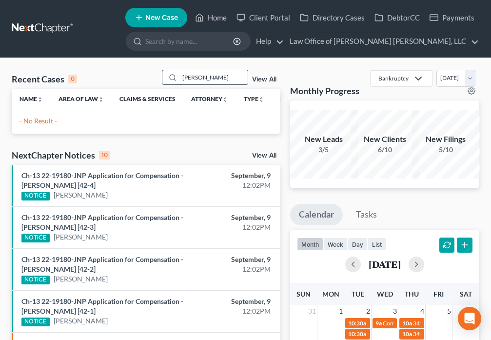
click at [209, 81] on input "[PERSON_NAME]" at bounding box center [214, 77] width 68 height 14
type input "U"
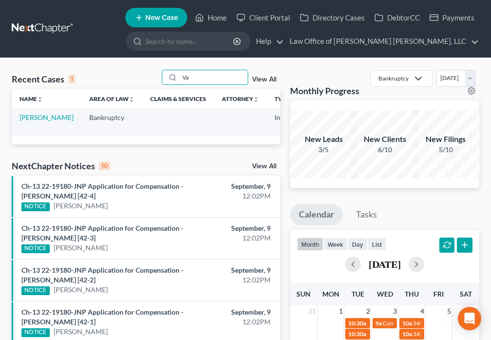
type input "V"
type input "[PERSON_NAME]"
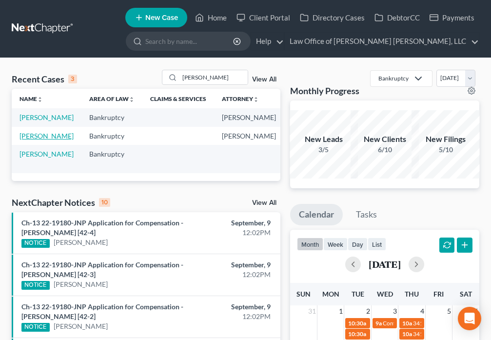
click at [32, 140] on link "[PERSON_NAME]" at bounding box center [47, 136] width 54 height 8
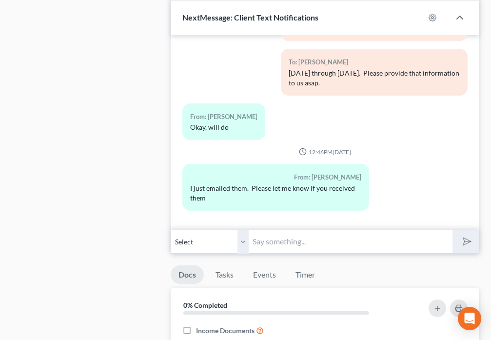
scroll to position [786, 0]
click at [343, 244] on input "text" at bounding box center [350, 241] width 203 height 24
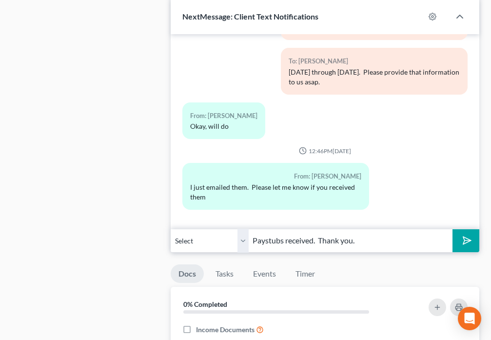
type input "Paystubs received. Thank you."
click at [466, 246] on icon "submit" at bounding box center [466, 241] width 14 height 14
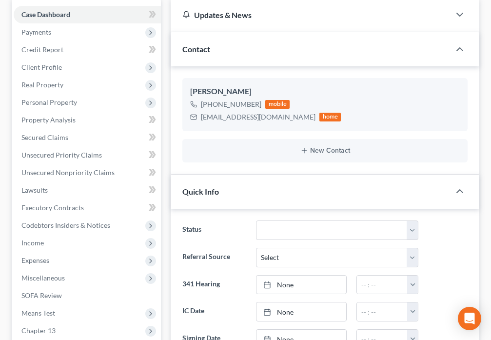
scroll to position [0, 0]
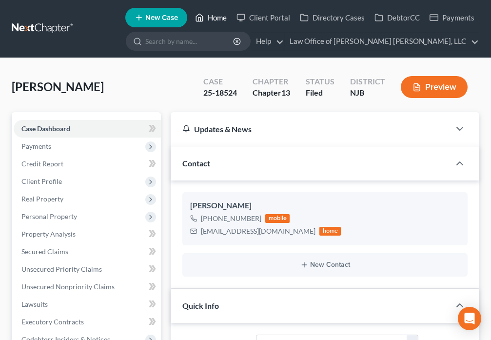
click at [217, 18] on link "Home" at bounding box center [210, 18] width 41 height 18
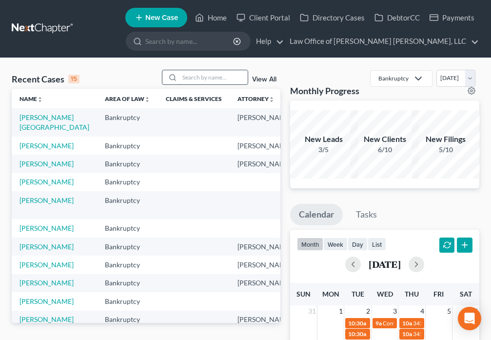
click at [208, 76] on input "search" at bounding box center [214, 77] width 68 height 14
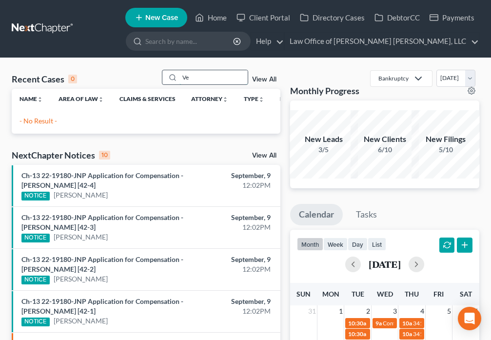
type input "V"
type input "[PERSON_NAME]"
